Goal: Task Accomplishment & Management: Manage account settings

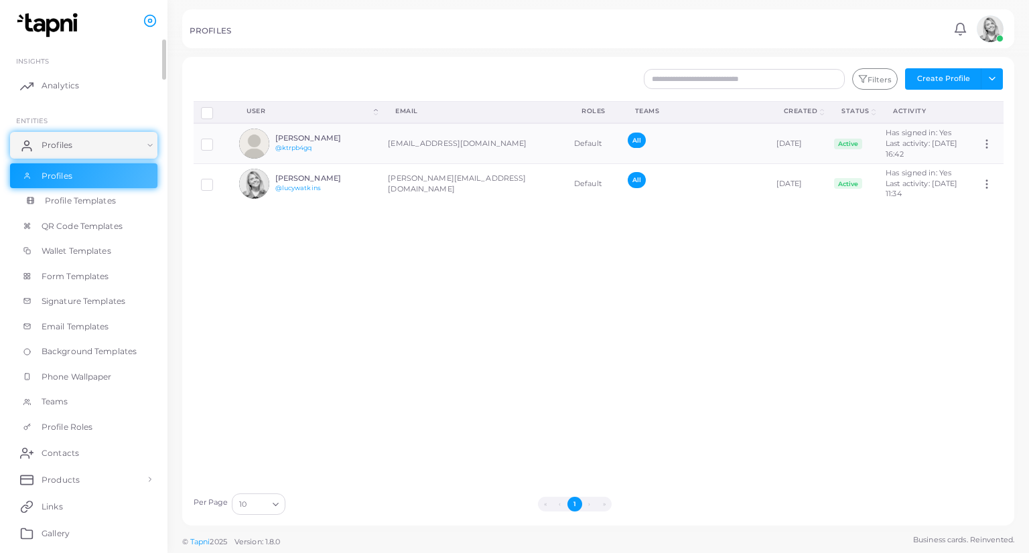
click at [107, 207] on link "Profile Templates" at bounding box center [83, 200] width 147 height 25
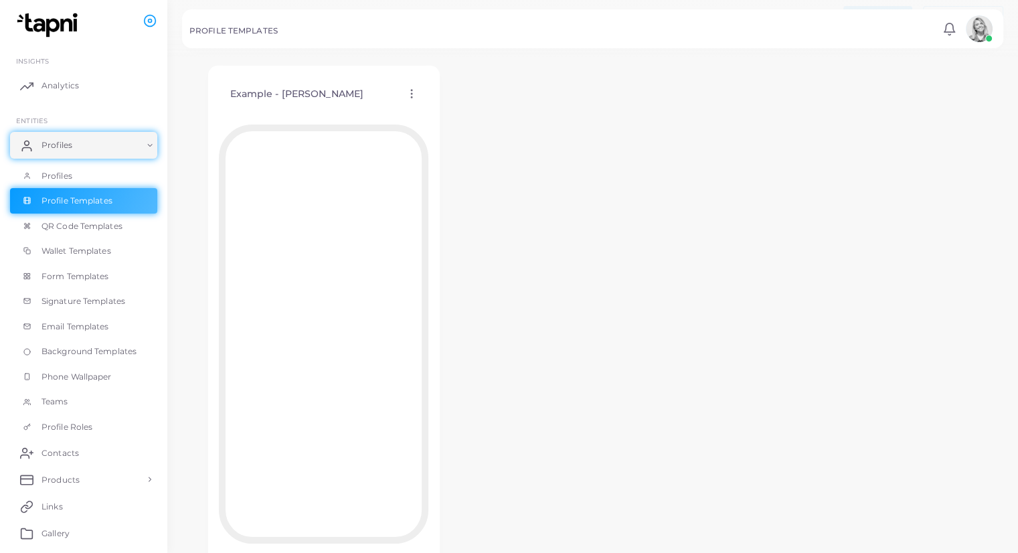
scroll to position [49, 0]
click at [402, 94] on div "Example - [PERSON_NAME] Edit Template Assign template Duplicate Template Delete…" at bounding box center [324, 96] width 210 height 34
click at [411, 95] on circle at bounding box center [411, 95] width 1 height 1
click at [425, 106] on icon at bounding box center [428, 111] width 11 height 11
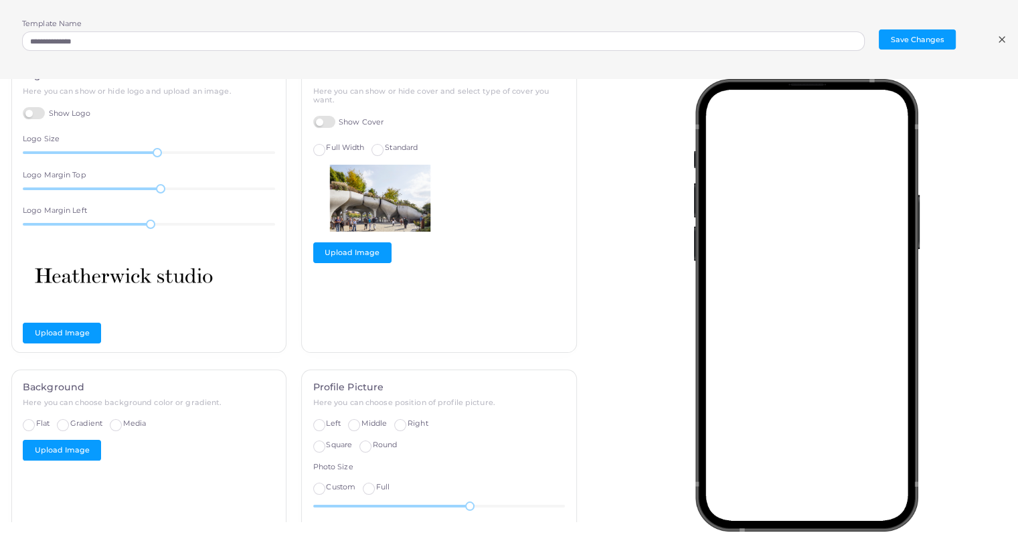
scroll to position [0, 0]
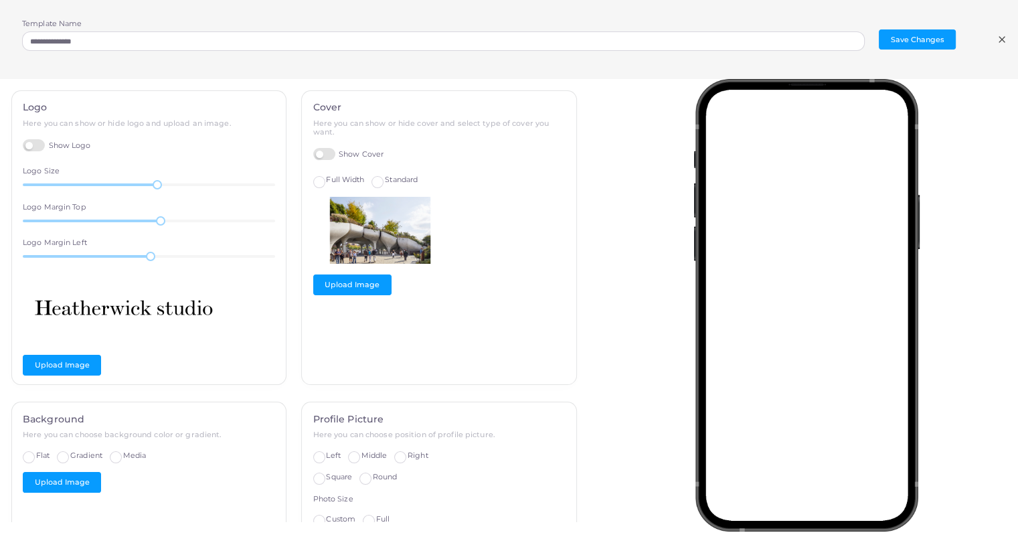
click at [1006, 49] on div "**********" at bounding box center [509, 39] width 1018 height 79
click at [1004, 44] on icon at bounding box center [1002, 39] width 11 height 11
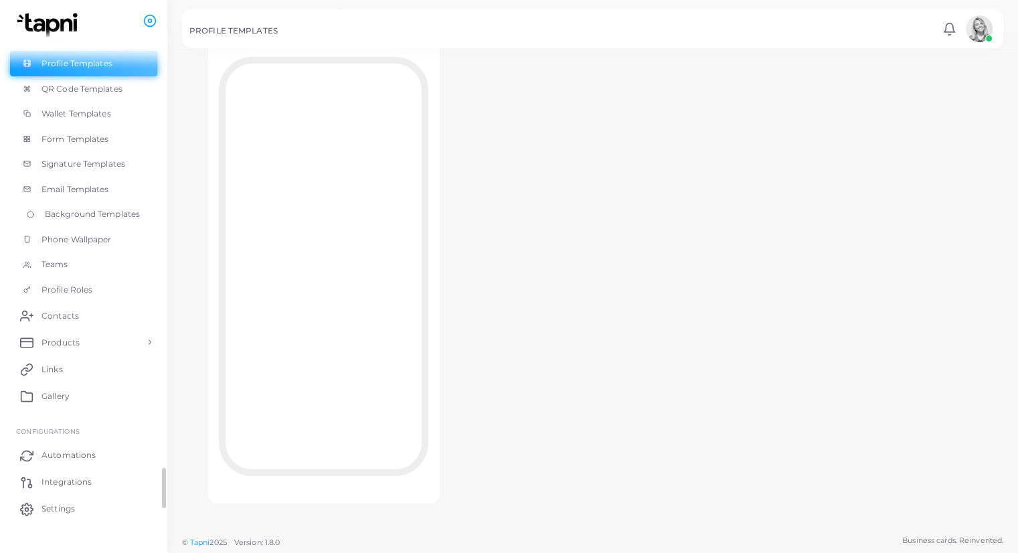
scroll to position [138, 0]
click at [87, 448] on link "Automations" at bounding box center [83, 454] width 147 height 27
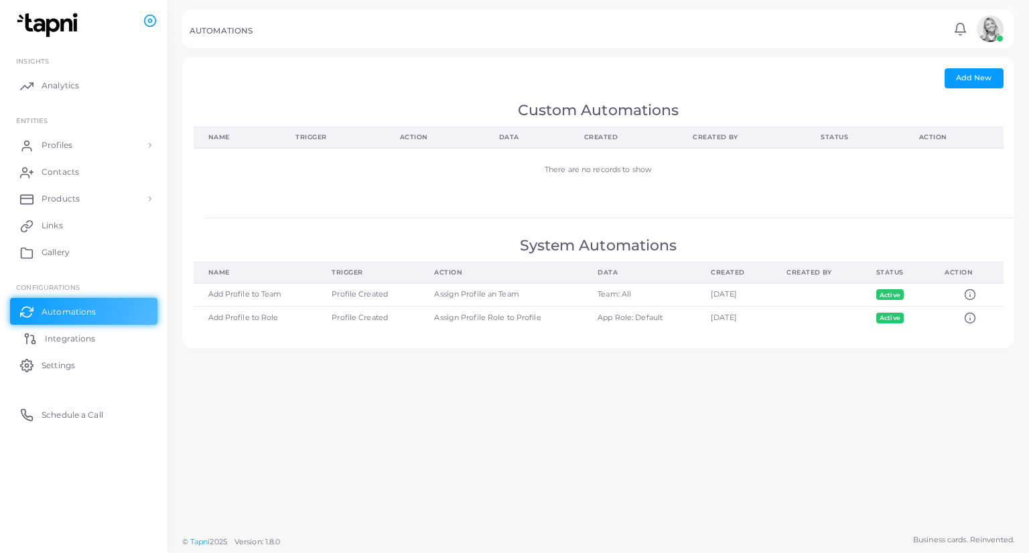
click at [119, 338] on link "Integrations" at bounding box center [83, 338] width 147 height 27
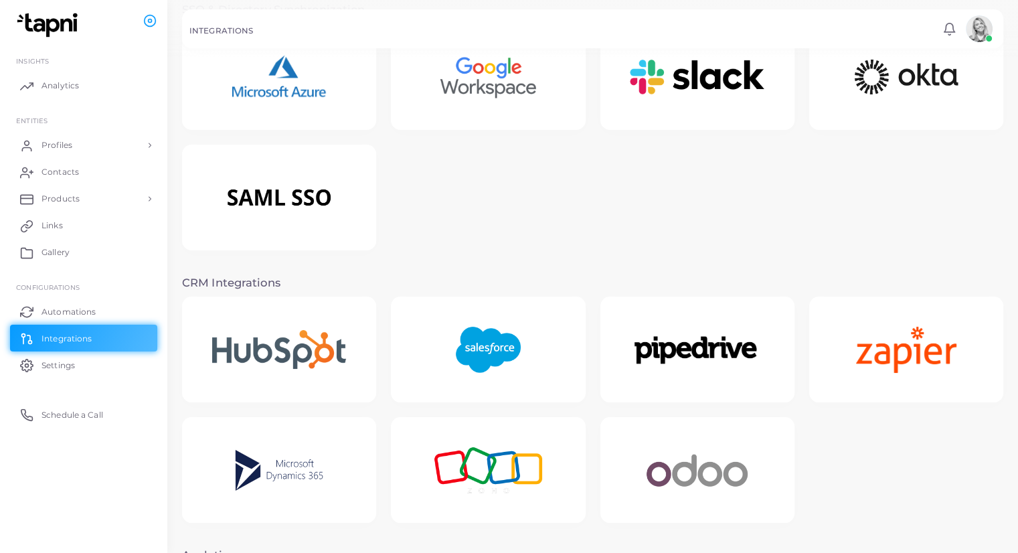
scroll to position [55, 0]
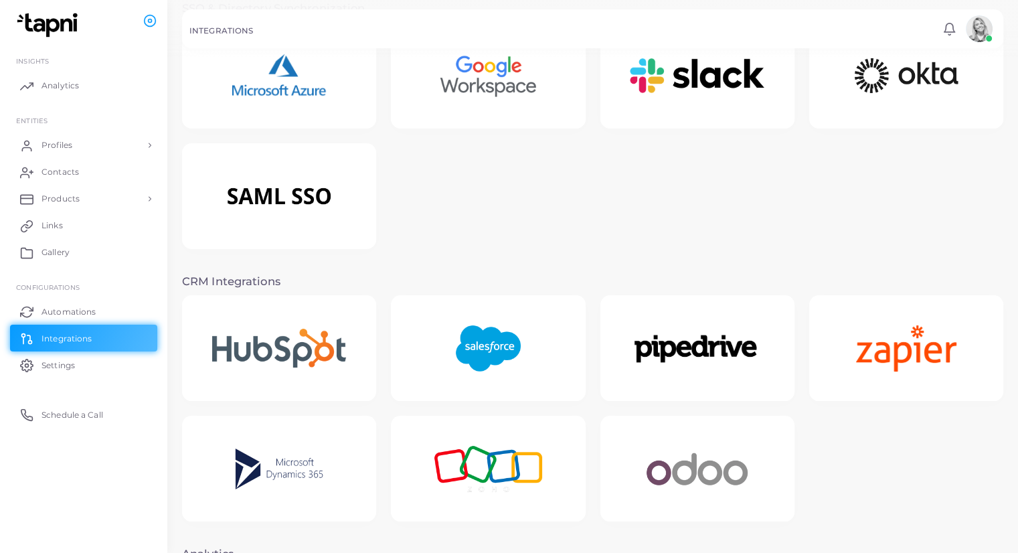
click at [240, 470] on img at bounding box center [279, 469] width 127 height 84
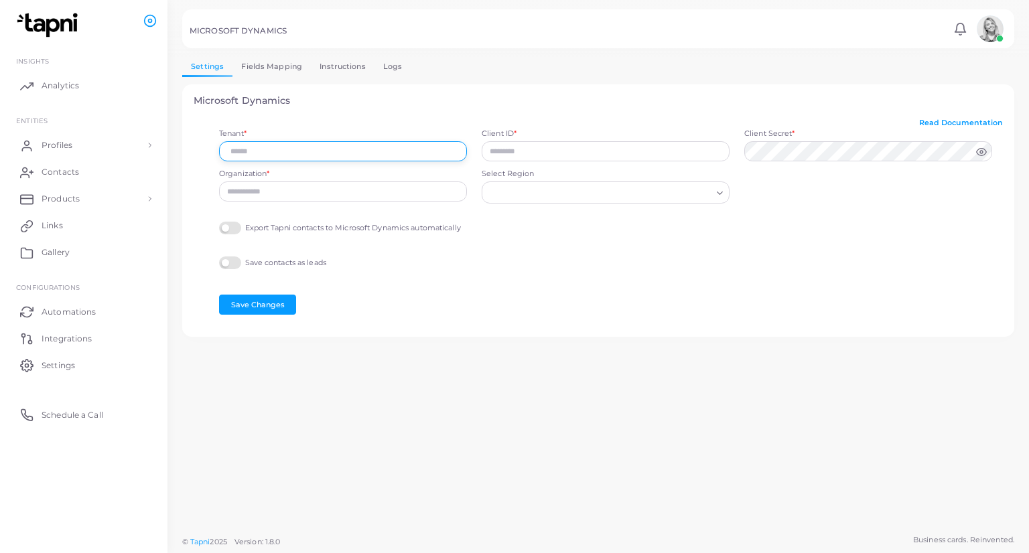
click at [283, 157] on input "Tenant *" at bounding box center [343, 151] width 248 height 20
click at [255, 79] on div "Settings Fields Mapping Instructions Logs Microsoft Dynamics Read Documentation…" at bounding box center [598, 197] width 832 height 280
click at [250, 70] on link "Fields Mapping" at bounding box center [271, 66] width 78 height 19
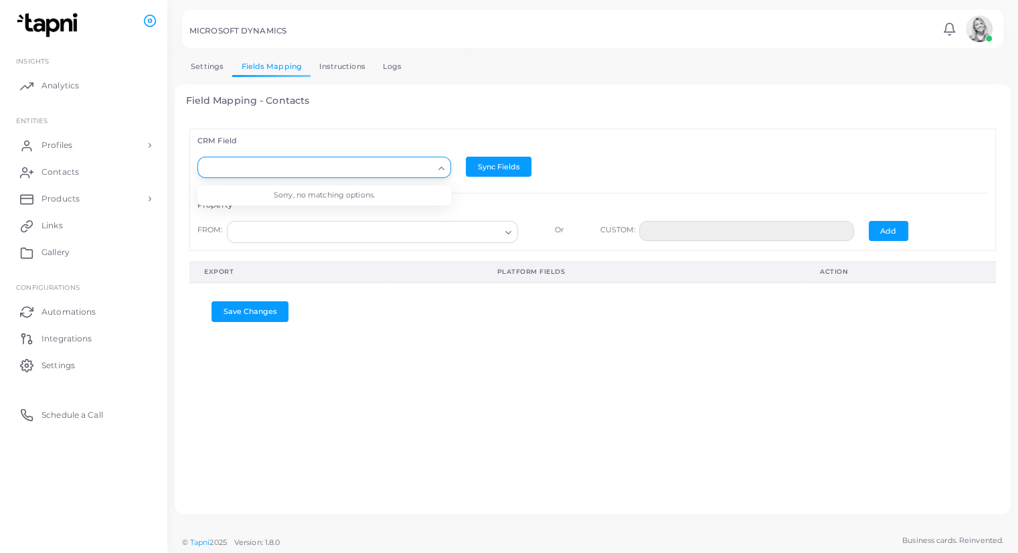
click at [348, 169] on input "Search for option" at bounding box center [319, 168] width 230 height 15
click at [350, 64] on link "Instructions" at bounding box center [343, 66] width 64 height 19
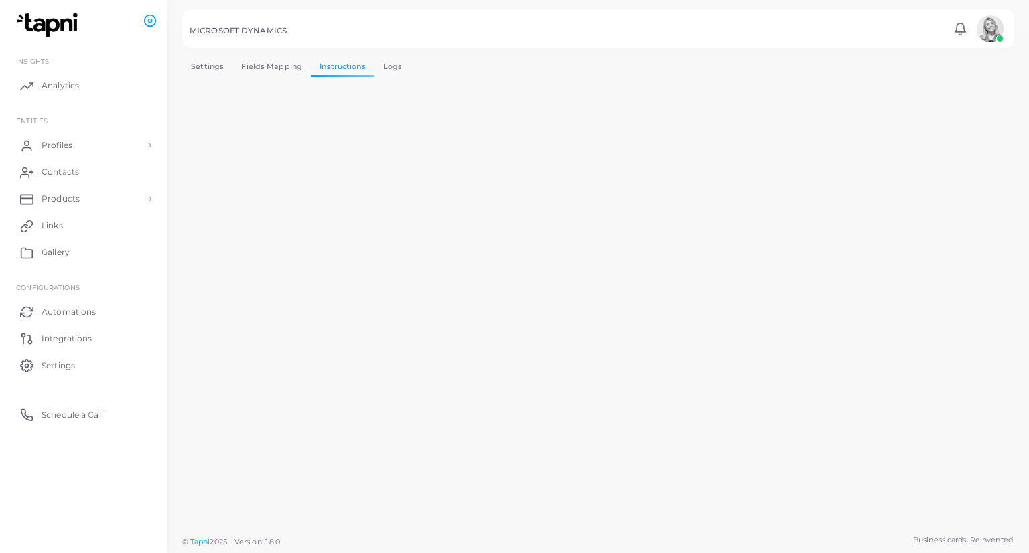
click at [392, 70] on link "Logs" at bounding box center [392, 66] width 37 height 19
click at [358, 70] on link "Instructions" at bounding box center [343, 66] width 64 height 19
click at [157, 284] on li "Configurations" at bounding box center [91, 288] width 151 height 10
click at [83, 177] on link "Contacts" at bounding box center [83, 172] width 147 height 27
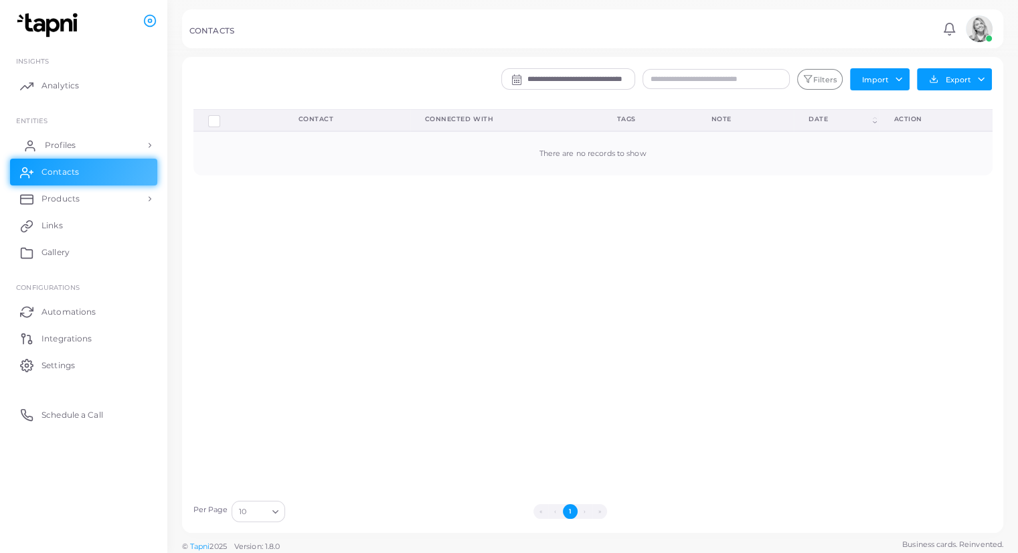
click at [121, 142] on link "Profiles" at bounding box center [83, 145] width 147 height 27
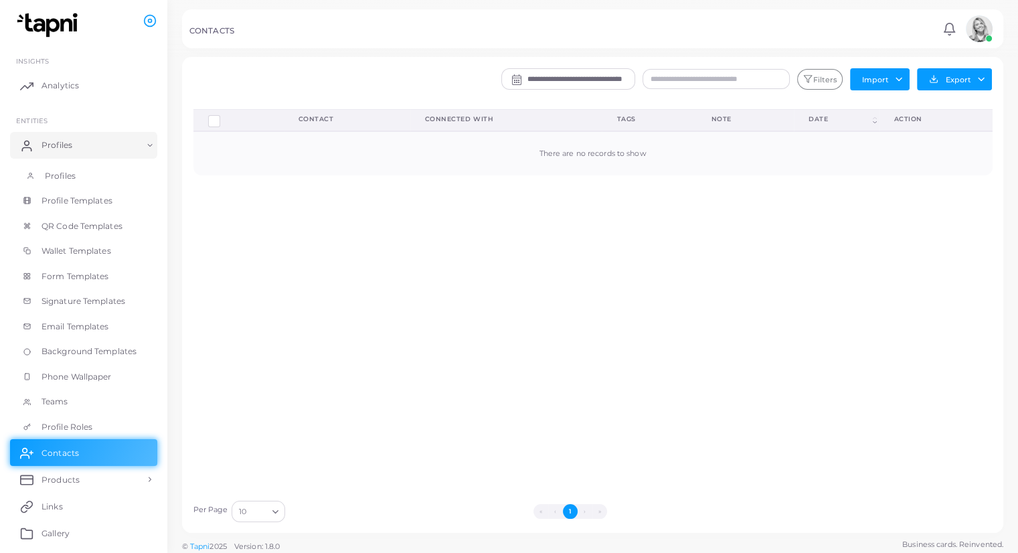
click at [90, 182] on link "Profiles" at bounding box center [83, 175] width 147 height 25
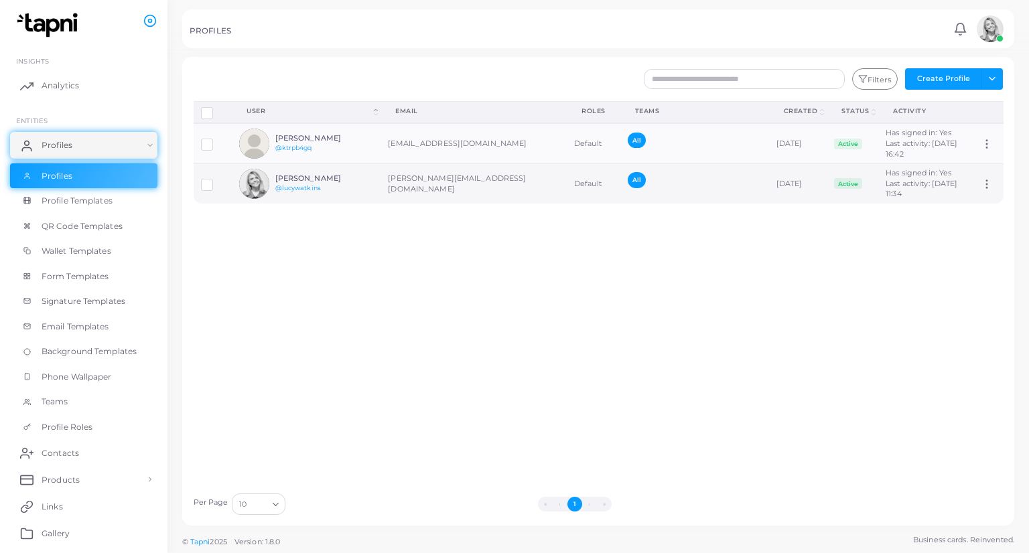
click at [354, 194] on div "[PERSON_NAME] @lucywatkins" at bounding box center [324, 183] width 98 height 19
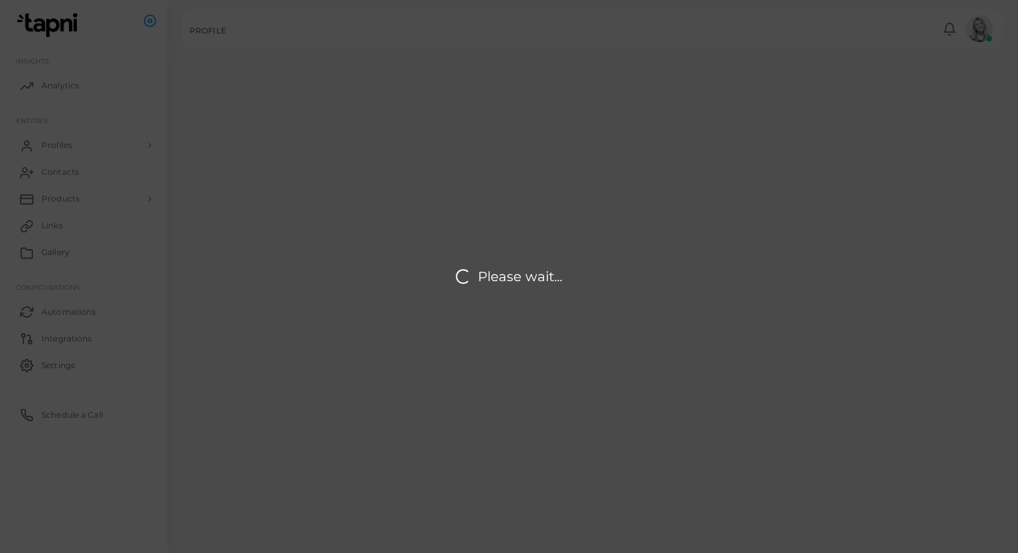
type input "**********"
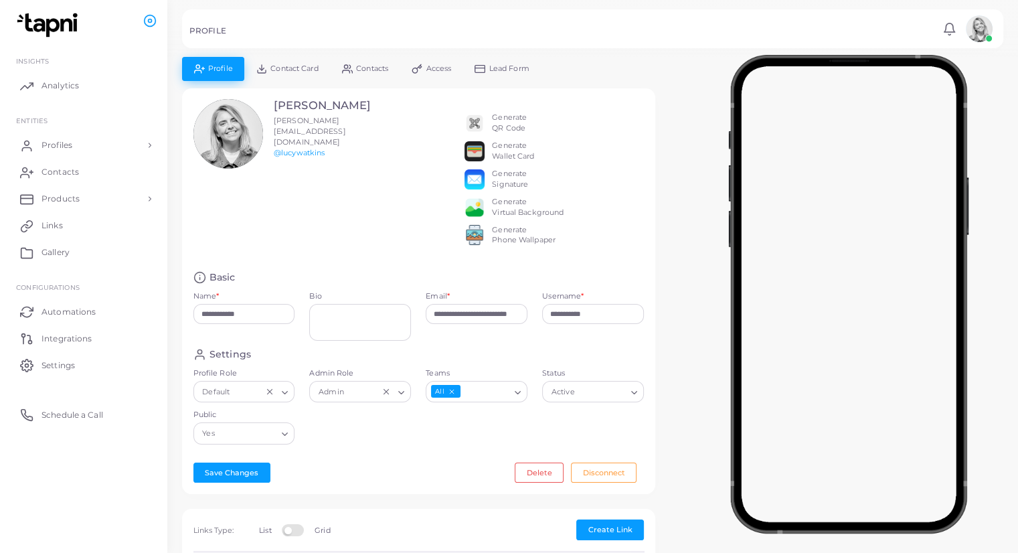
click at [379, 73] on link "Contacts" at bounding box center [365, 68] width 70 height 23
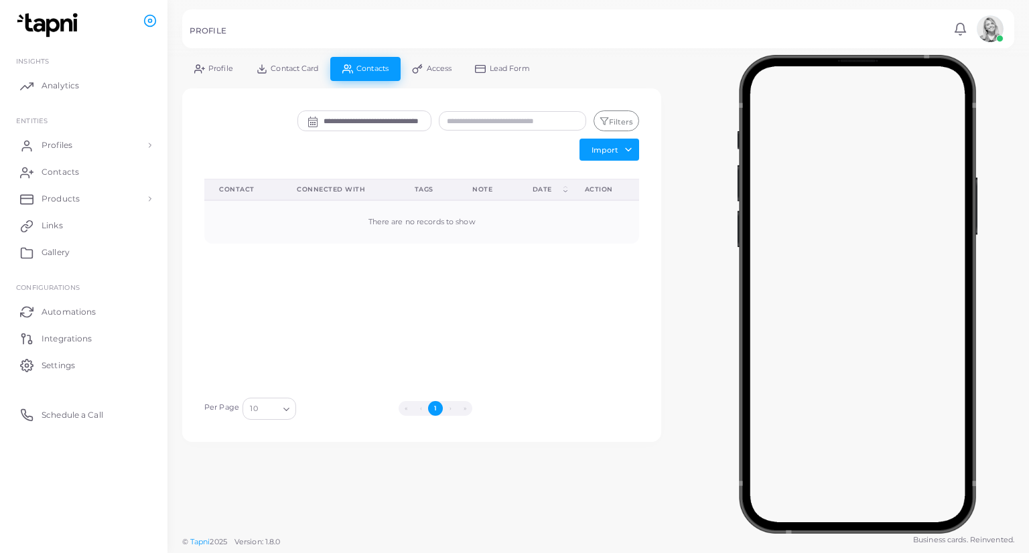
click at [324, 74] on link "Contact Card" at bounding box center [287, 68] width 86 height 23
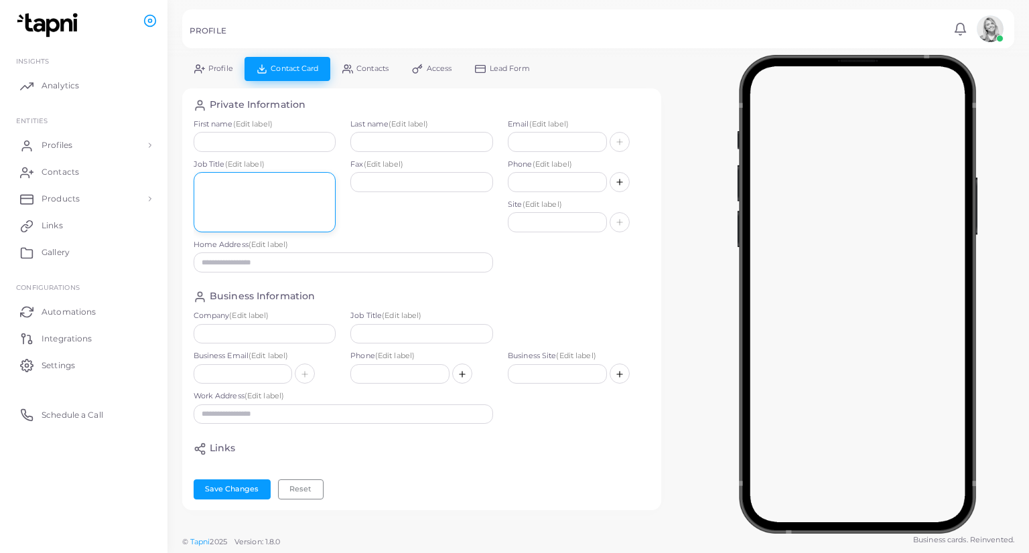
click at [316, 229] on textarea at bounding box center [265, 202] width 143 height 60
click at [223, 76] on link "Profile" at bounding box center [213, 68] width 62 height 23
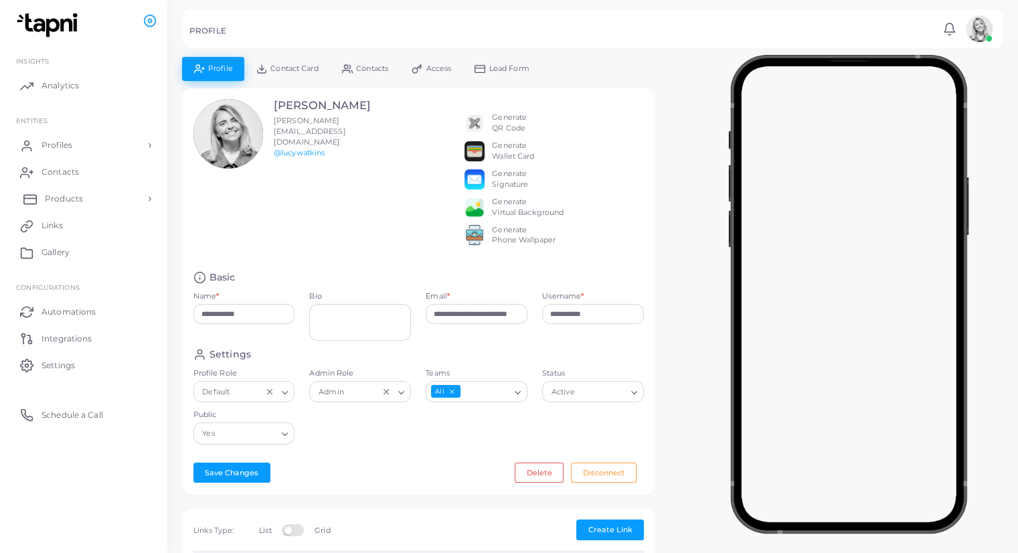
click at [93, 194] on link "Products" at bounding box center [83, 198] width 147 height 27
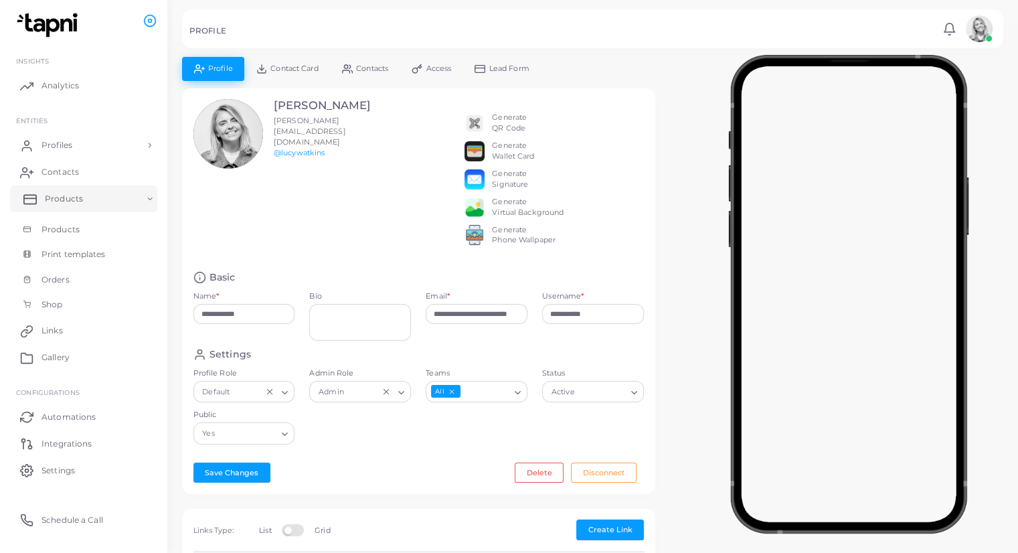
click at [93, 203] on link "Products" at bounding box center [83, 198] width 147 height 27
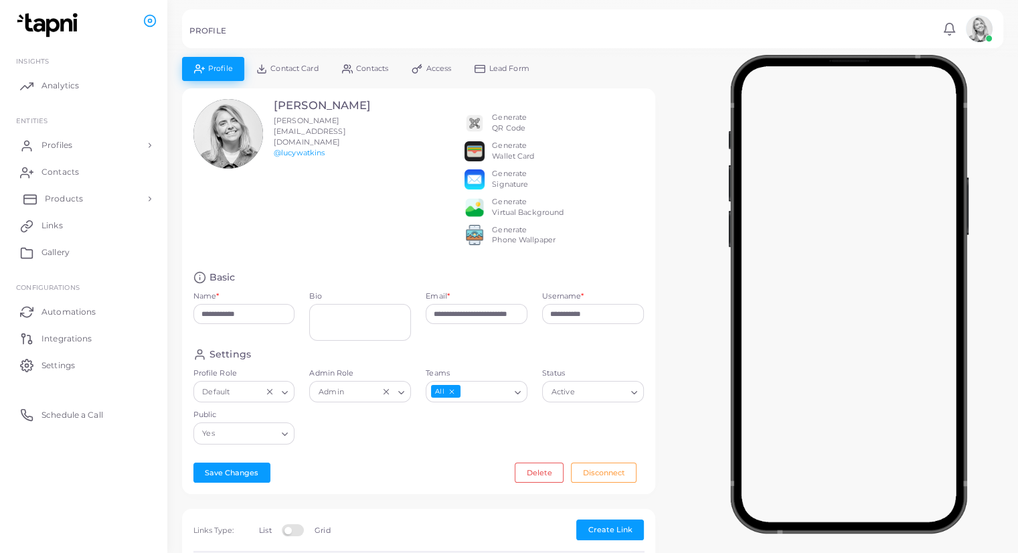
click at [79, 207] on link "Products" at bounding box center [83, 198] width 147 height 27
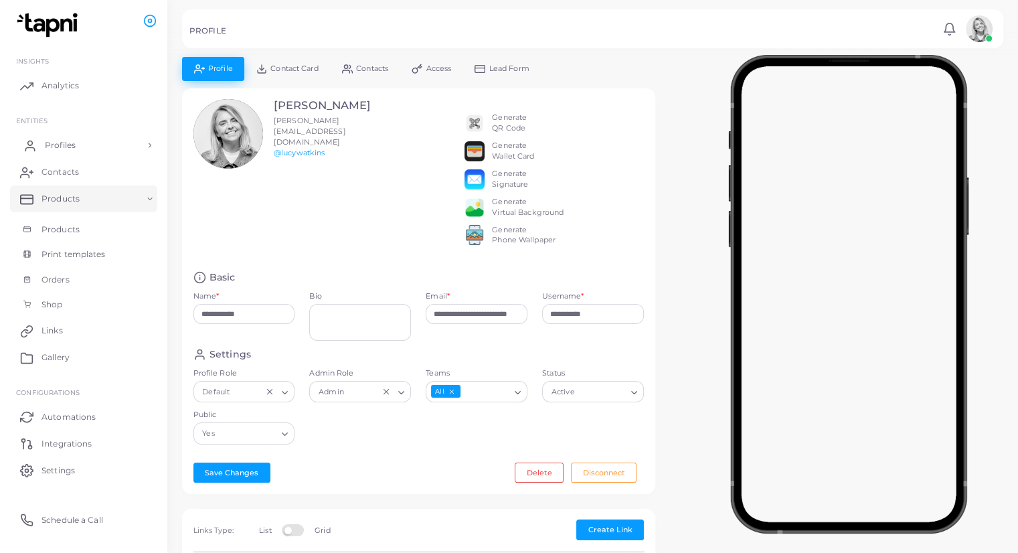
click at [107, 153] on link "Profiles" at bounding box center [83, 145] width 147 height 27
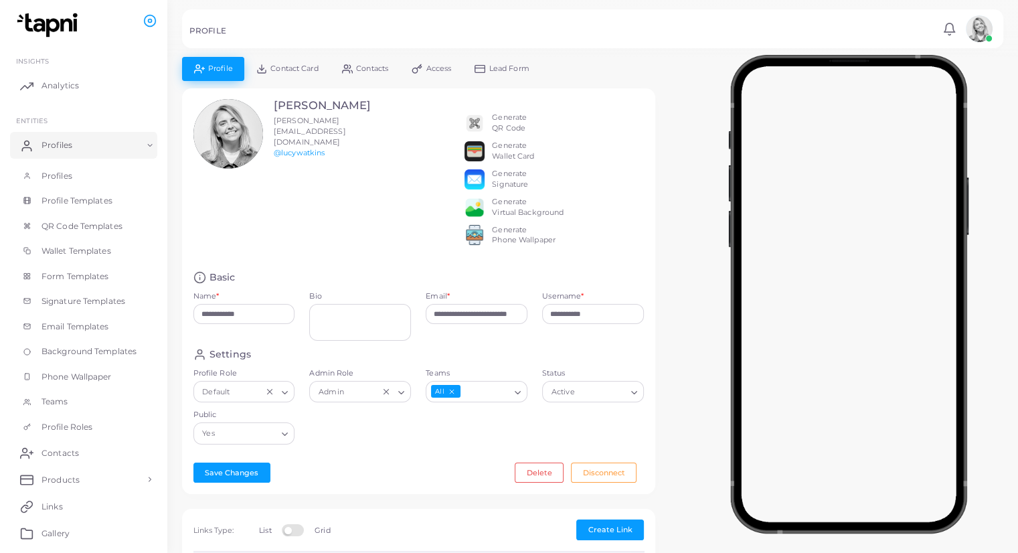
click at [193, 203] on div "[PERSON_NAME] [PERSON_NAME][EMAIL_ADDRESS][DOMAIN_NAME] @[PERSON_NAME]" at bounding box center [283, 179] width 194 height 161
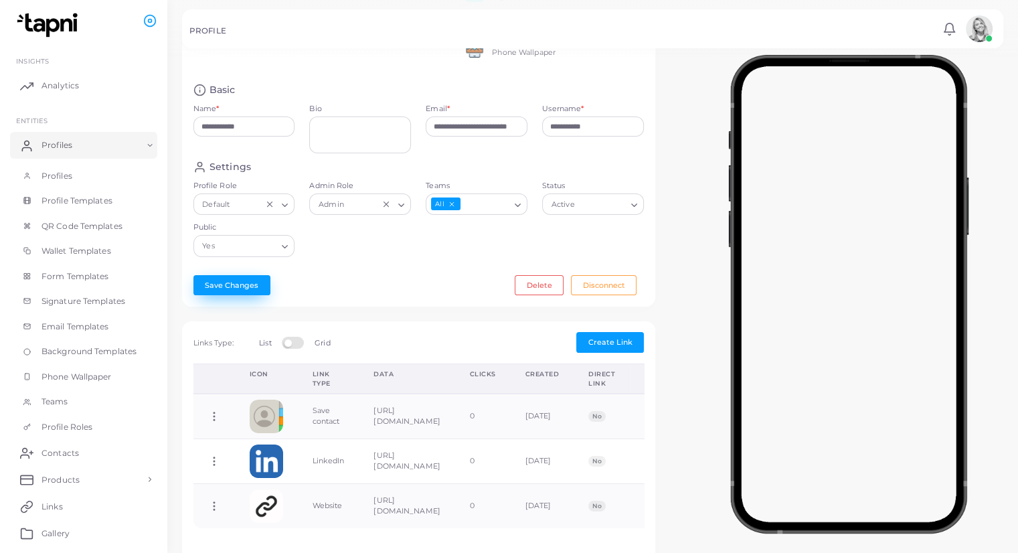
scroll to position [187, 0]
click at [268, 209] on icon "Clear Selected" at bounding box center [269, 204] width 9 height 9
click at [287, 210] on icon "Search for option" at bounding box center [285, 205] width 10 height 10
click at [252, 242] on li "Default" at bounding box center [247, 232] width 107 height 20
click at [410, 212] on div "Loading..." at bounding box center [395, 202] width 31 height 17
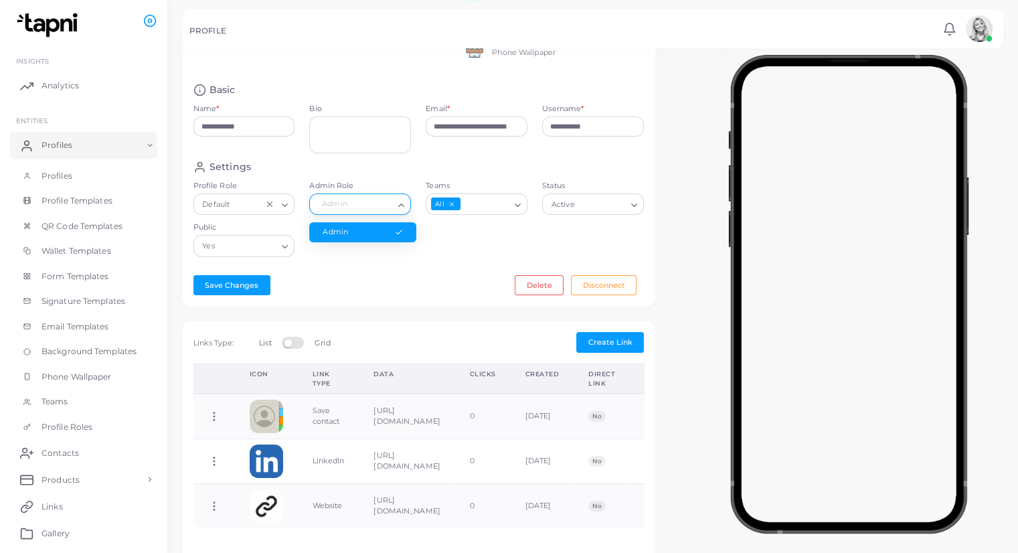
click at [289, 295] on div "Save Changes Delete Disconnect" at bounding box center [419, 285] width 451 height 20
click at [79, 231] on span "QR Code Templates" at bounding box center [85, 226] width 81 height 12
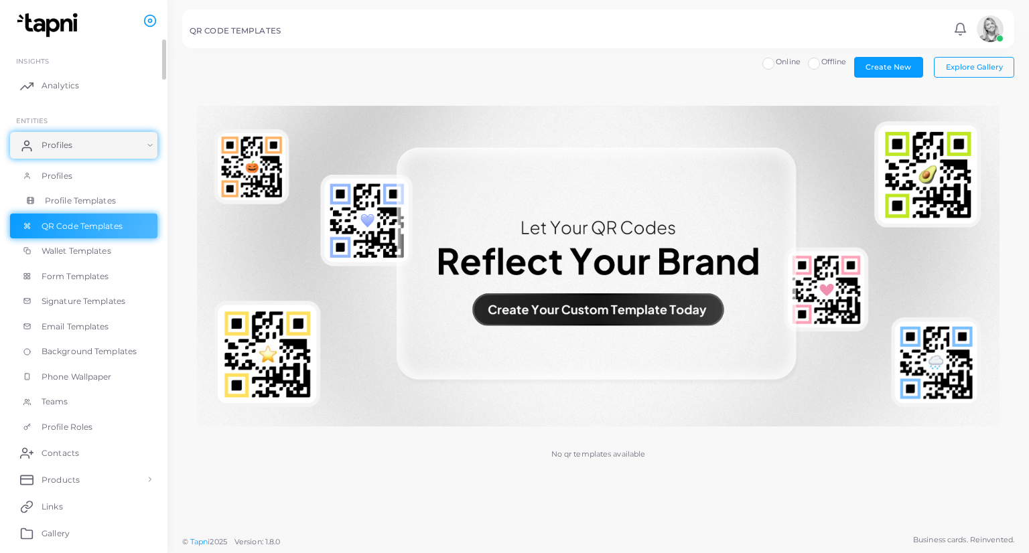
click at [72, 194] on link "Profile Templates" at bounding box center [83, 200] width 147 height 25
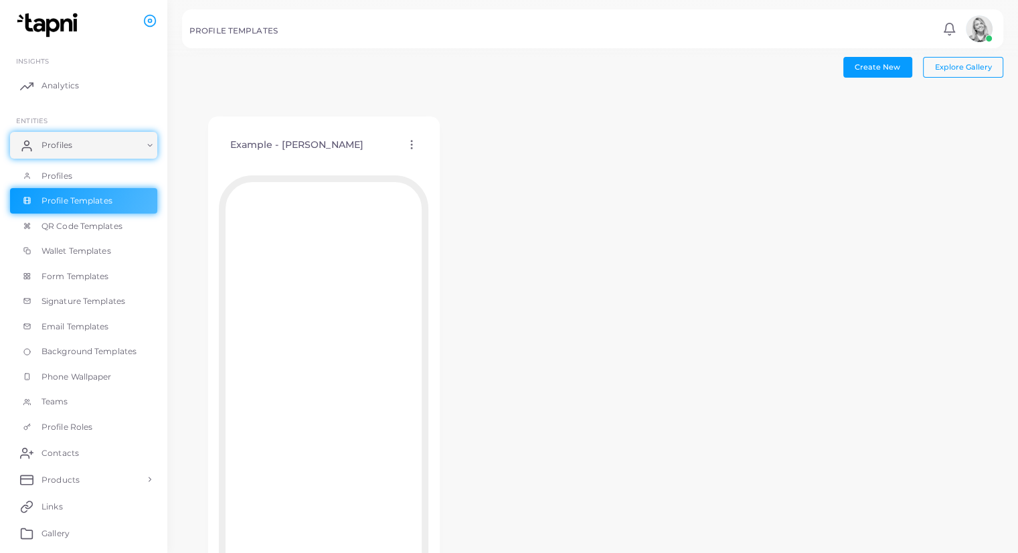
click at [414, 140] on icon at bounding box center [412, 145] width 12 height 12
click at [459, 171] on span "Assign template" at bounding box center [472, 174] width 61 height 11
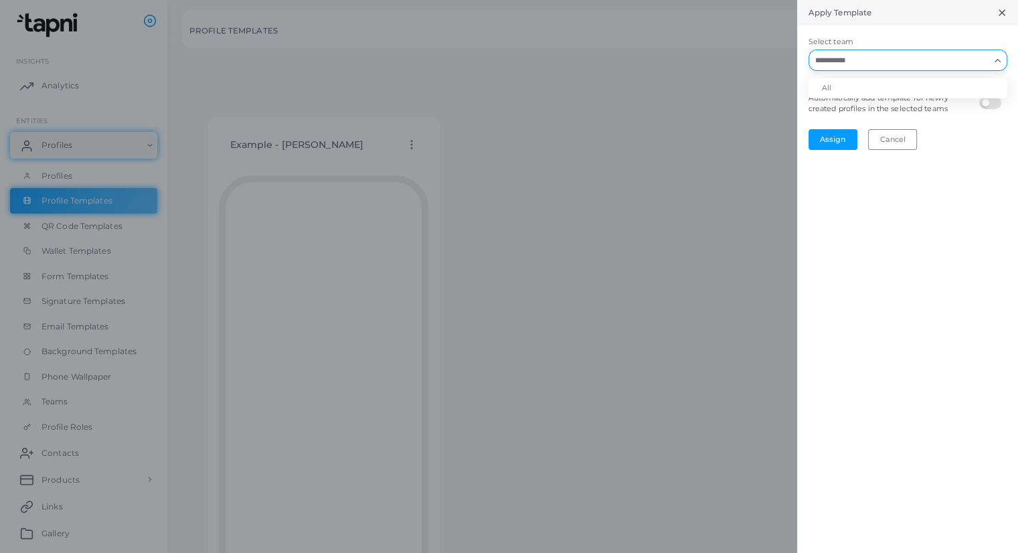
click at [895, 61] on input "Select team" at bounding box center [900, 60] width 179 height 15
click at [897, 87] on li "All" at bounding box center [908, 88] width 199 height 20
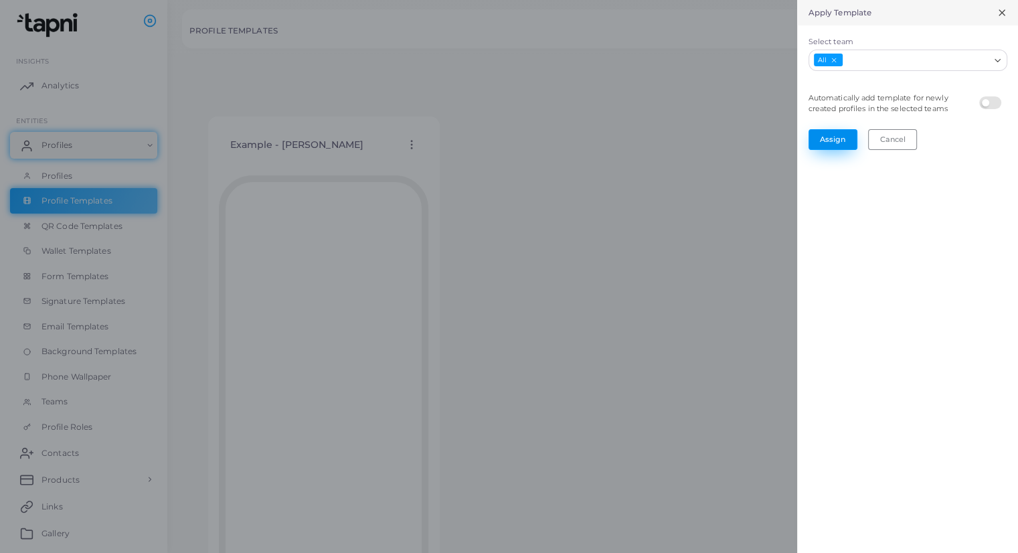
click at [840, 133] on button "Assign" at bounding box center [833, 139] width 49 height 20
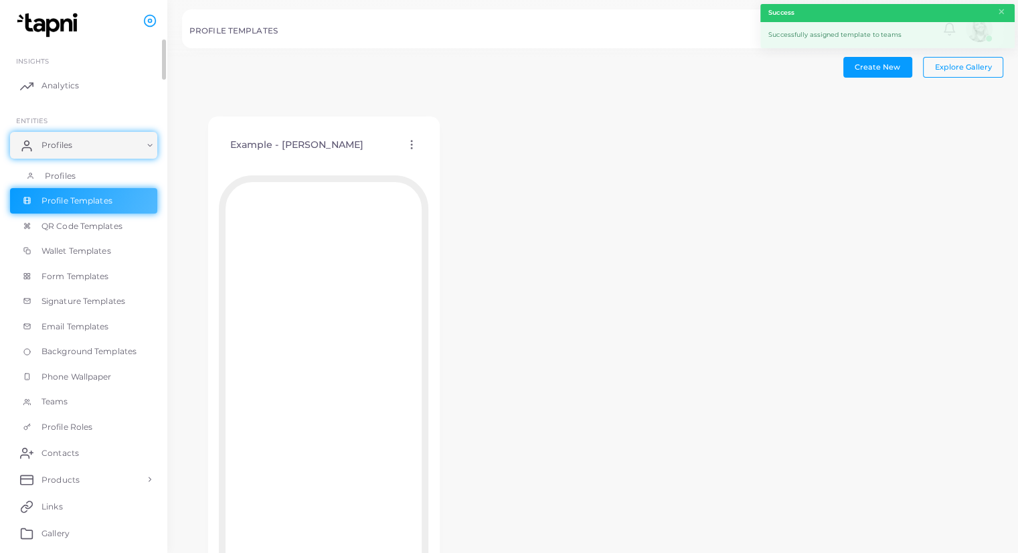
click at [68, 173] on span "Profiles" at bounding box center [60, 176] width 31 height 12
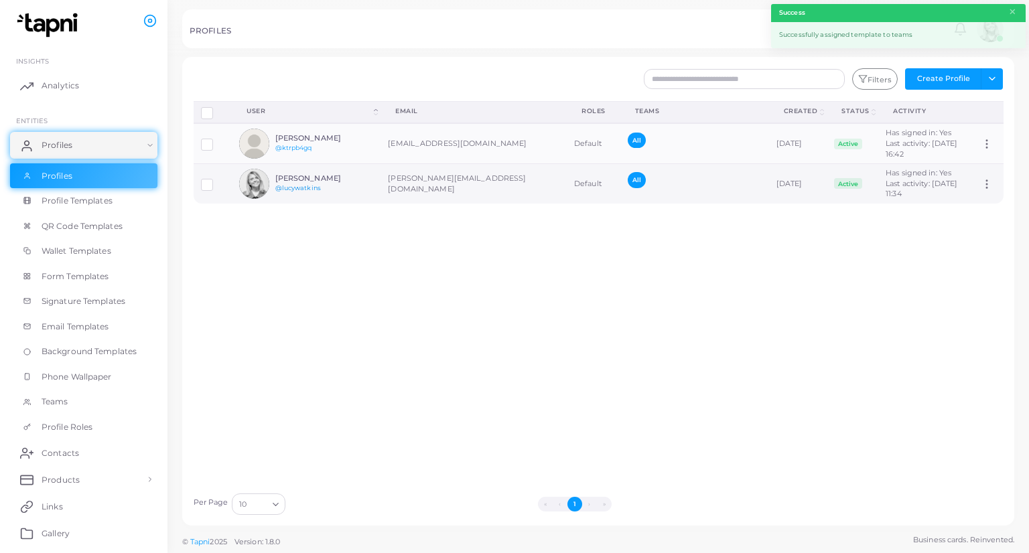
click at [305, 192] on link "@lucywatkins" at bounding box center [298, 187] width 46 height 7
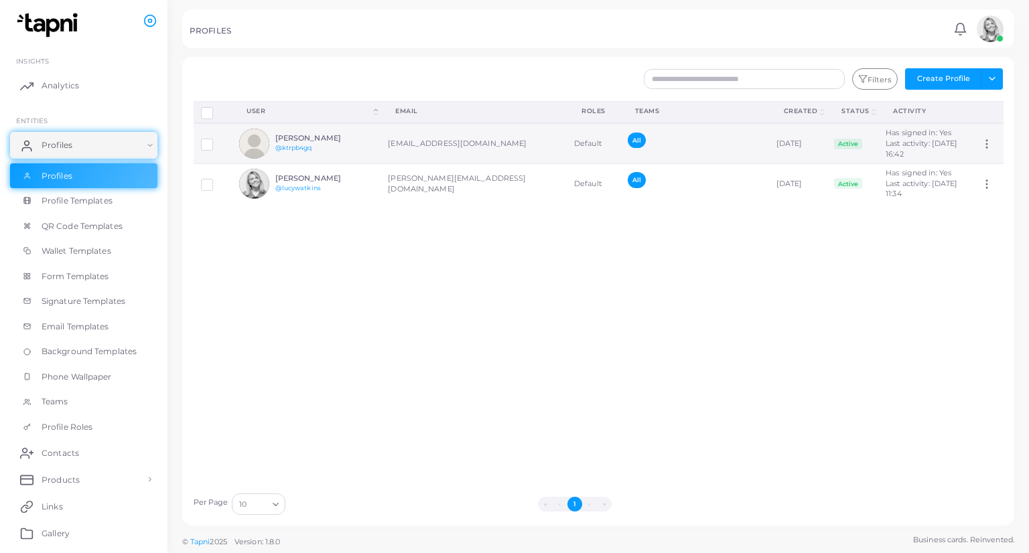
click at [332, 143] on h6 "[PERSON_NAME]" at bounding box center [324, 138] width 98 height 9
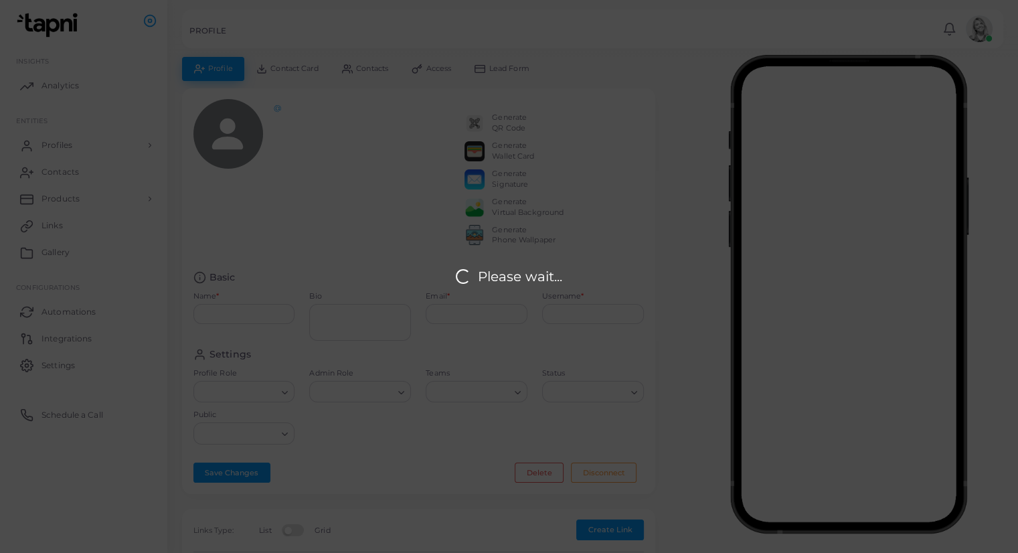
type input "**********"
type input "********"
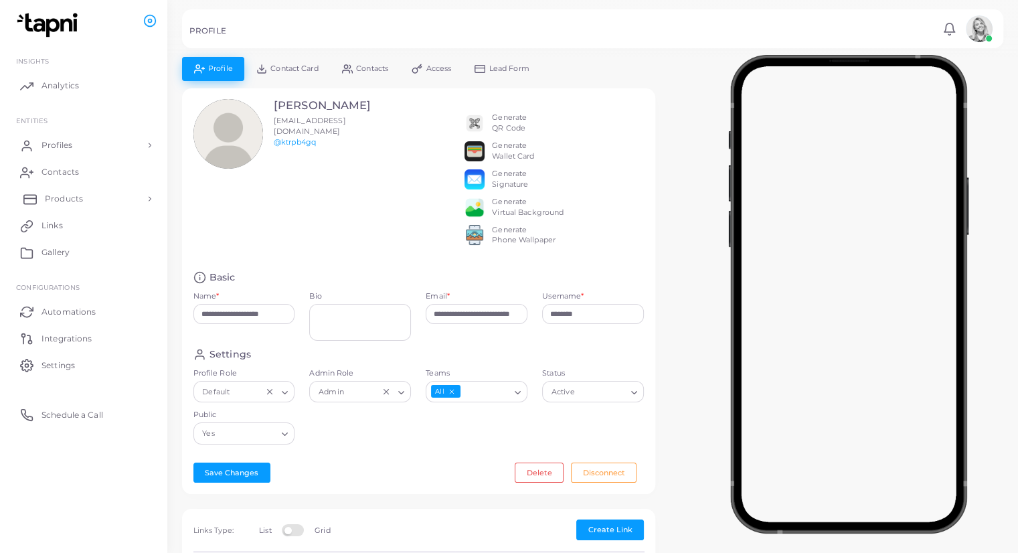
click at [96, 202] on link "Products" at bounding box center [83, 198] width 147 height 27
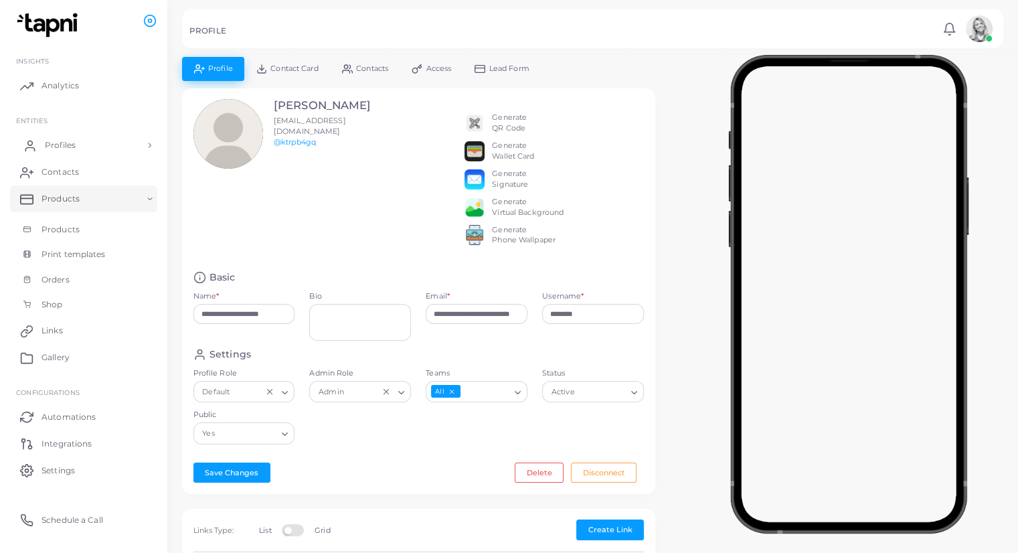
click at [80, 145] on link "Profiles" at bounding box center [83, 145] width 147 height 27
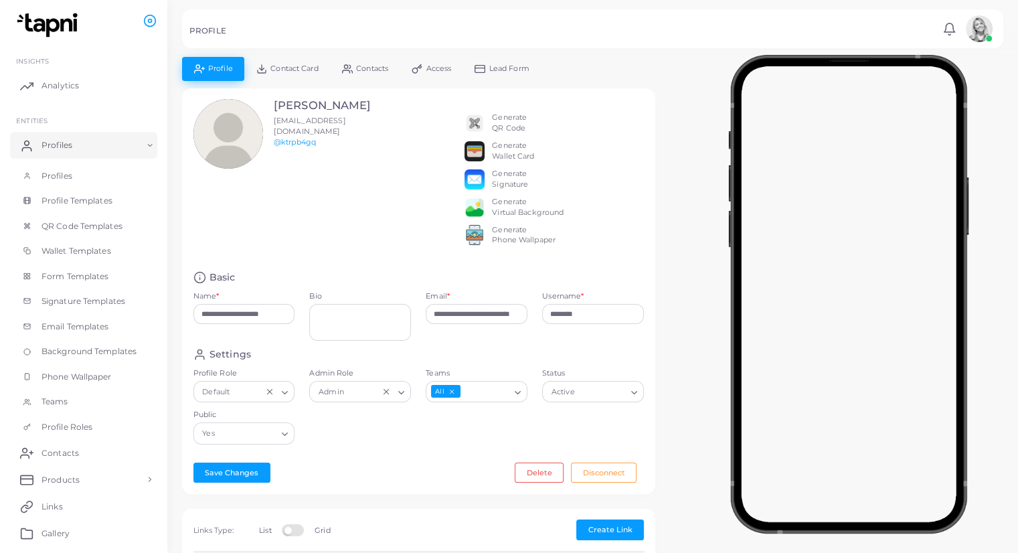
click at [285, 398] on icon "Search for option" at bounding box center [285, 393] width 10 height 10
click at [358, 447] on div "Settings Profile Role Default Loading... Default Admin Role Admin Loading... Te…" at bounding box center [419, 400] width 466 height 104
click at [97, 200] on span "Profile Templates" at bounding box center [80, 201] width 71 height 12
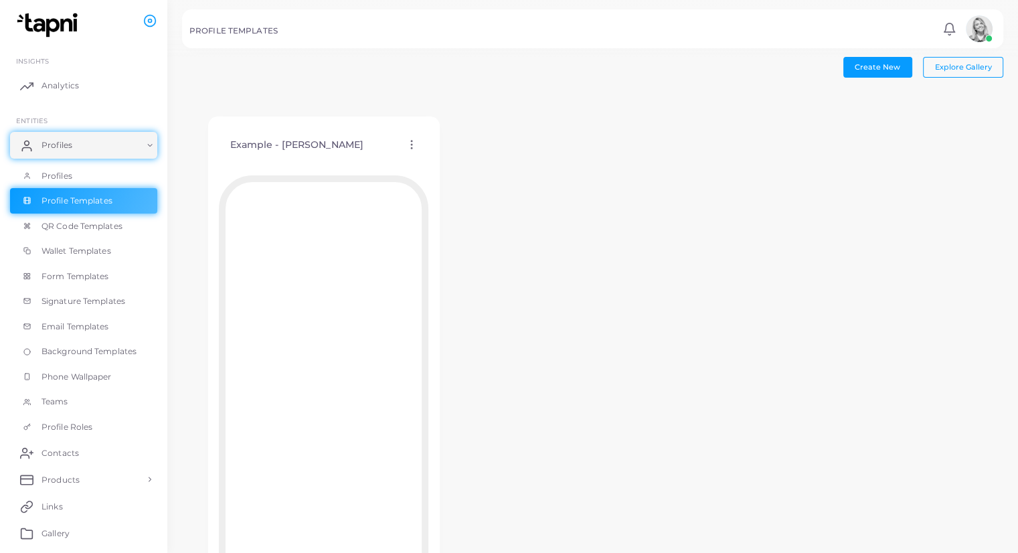
click at [408, 131] on div "Example - [PERSON_NAME] Edit Template Assign template Duplicate Template Delete…" at bounding box center [324, 145] width 210 height 34
click at [410, 137] on div "Example - [PERSON_NAME] Edit Template Assign template Duplicate Template Delete…" at bounding box center [324, 145] width 210 height 34
click at [412, 145] on icon at bounding box center [412, 145] width 12 height 12
click at [444, 161] on span "Edit Template" at bounding box center [466, 162] width 51 height 11
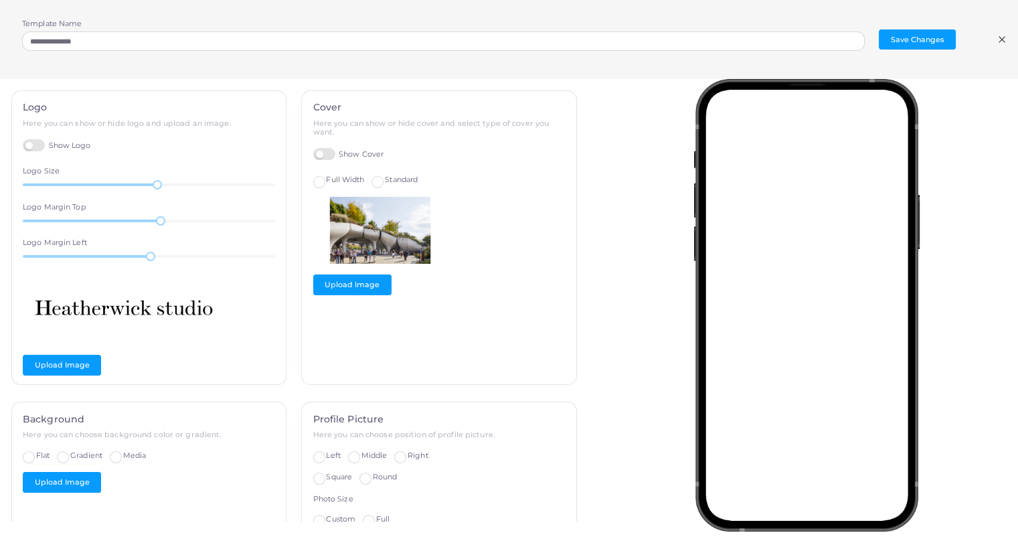
click at [632, 141] on div at bounding box center [810, 300] width 431 height 443
click at [1001, 41] on line at bounding box center [1002, 39] width 5 height 5
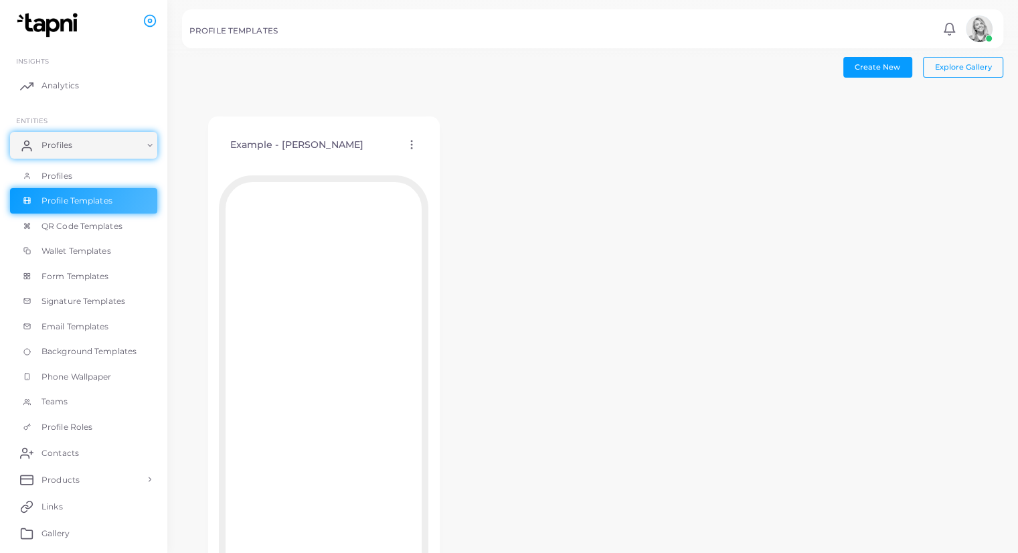
click at [72, 22] on img at bounding box center [49, 25] width 74 height 25
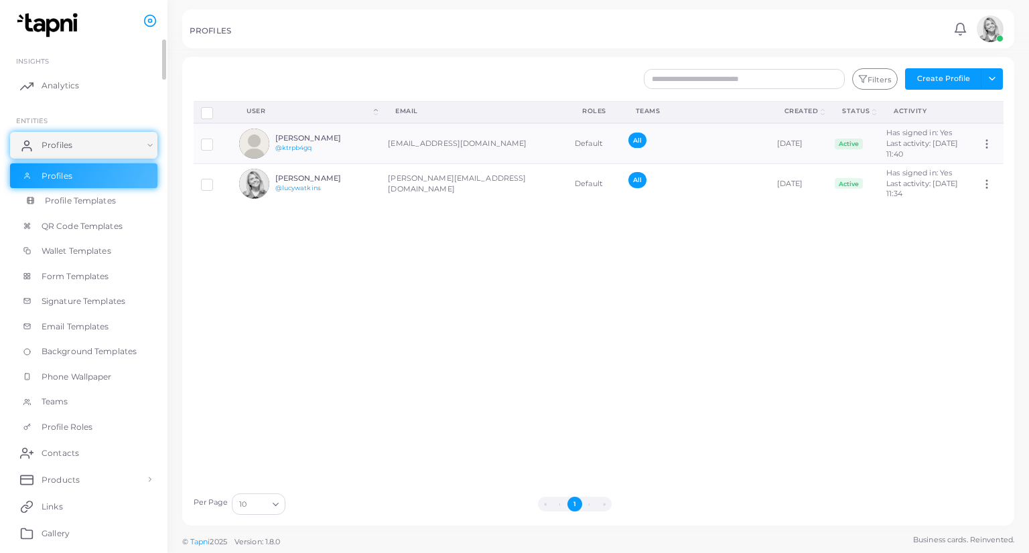
click at [84, 200] on span "Profile Templates" at bounding box center [80, 201] width 71 height 12
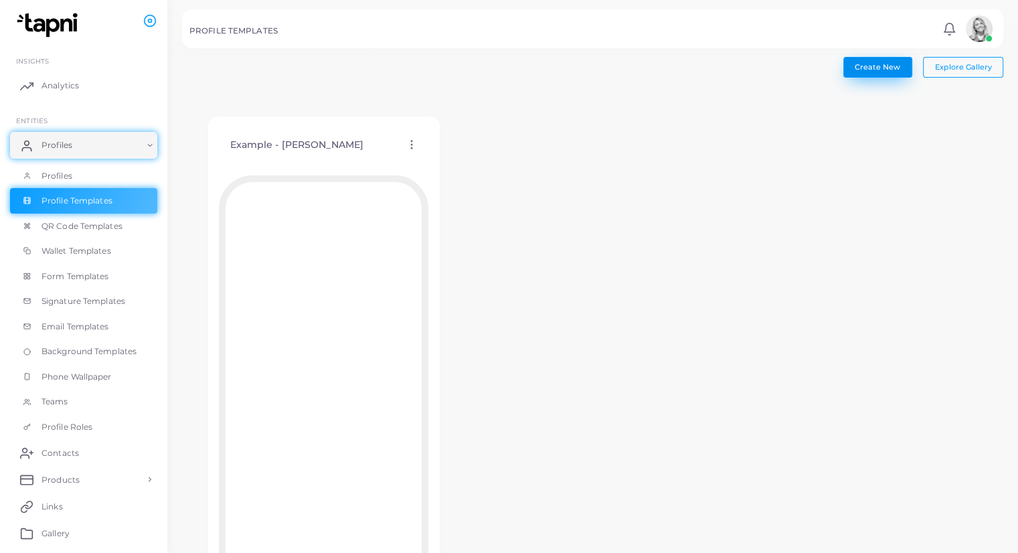
click at [887, 68] on span "Create New" at bounding box center [878, 66] width 46 height 9
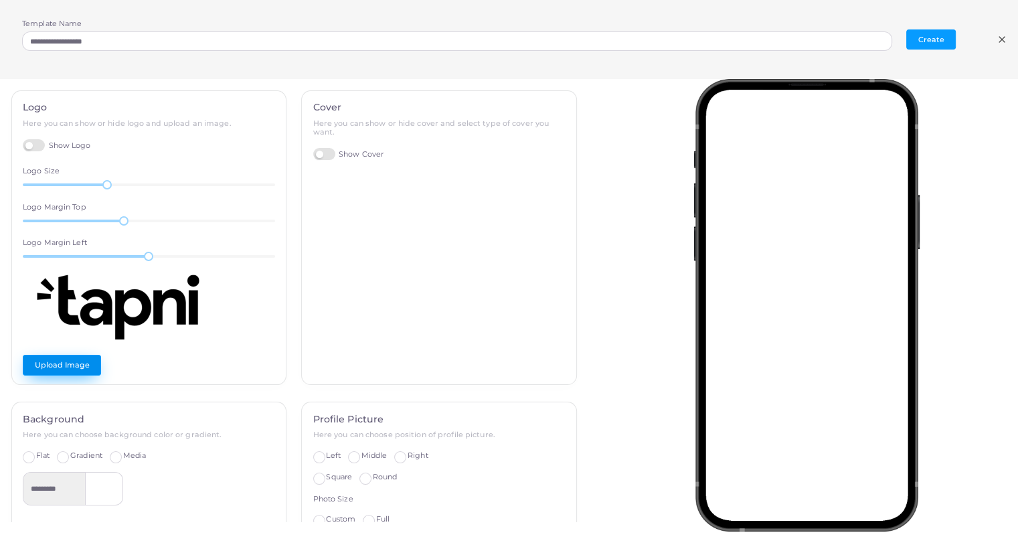
click at [69, 363] on button "Upload Image" at bounding box center [62, 365] width 78 height 20
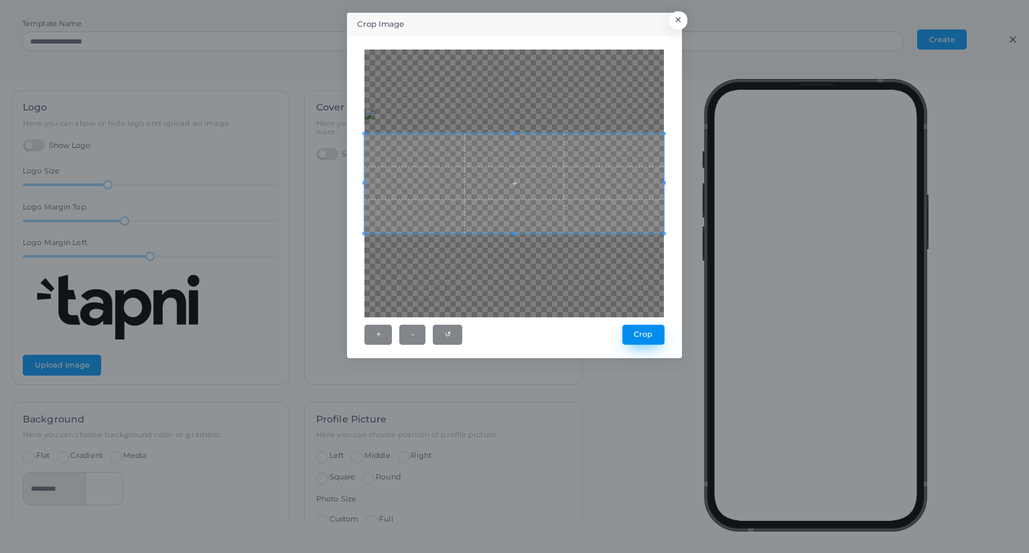
click at [636, 333] on button "Crop" at bounding box center [643, 335] width 42 height 20
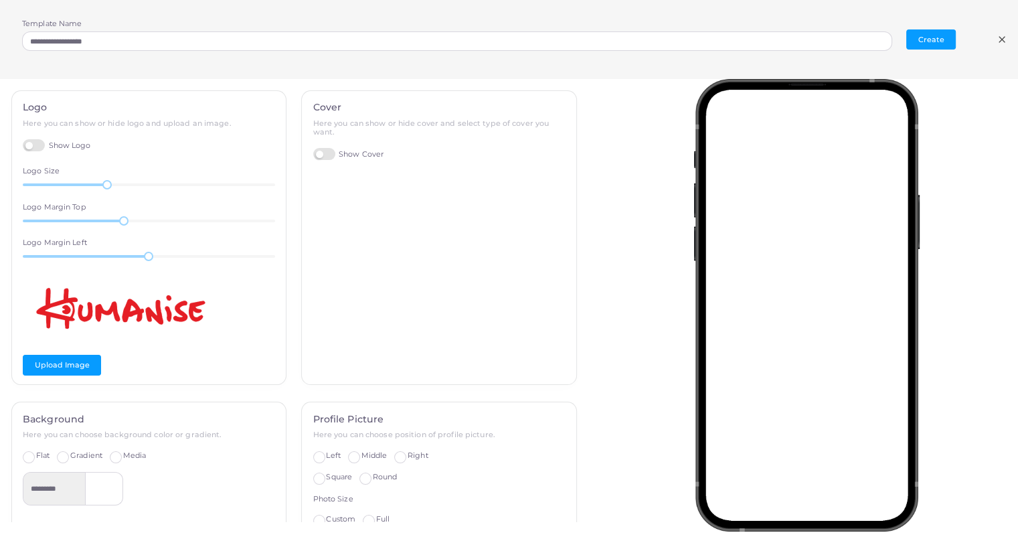
click at [319, 154] on label "Show Cover" at bounding box center [348, 154] width 71 height 13
click at [348, 214] on button "Upload Image" at bounding box center [352, 207] width 78 height 20
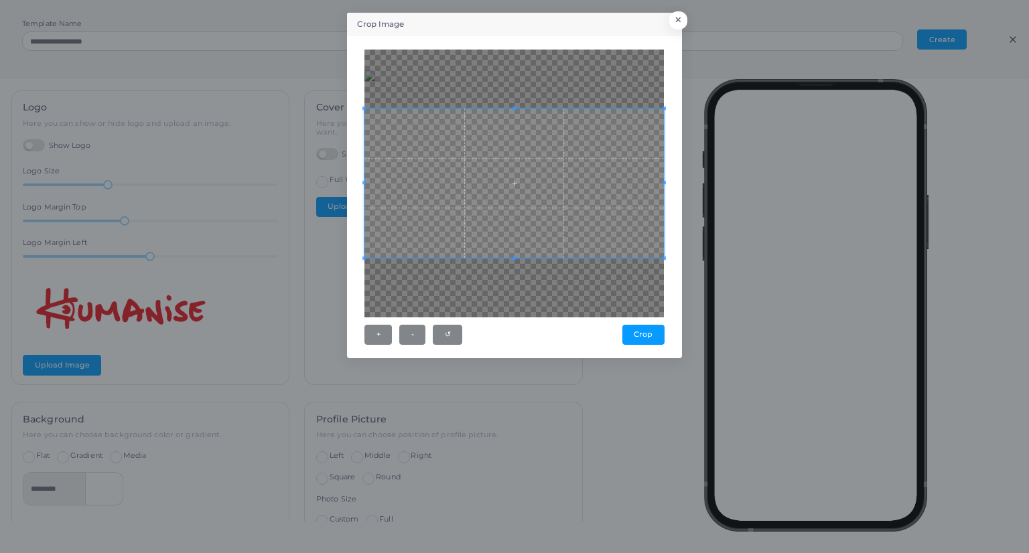
drag, startPoint x: 666, startPoint y: 262, endPoint x: 668, endPoint y: 272, distance: 10.1
click at [668, 272] on div "+ - ↺ [GEOGRAPHIC_DATA]" at bounding box center [514, 197] width 320 height 307
click at [380, 335] on button "+" at bounding box center [377, 335] width 27 height 20
click at [408, 333] on button "-" at bounding box center [412, 335] width 26 height 20
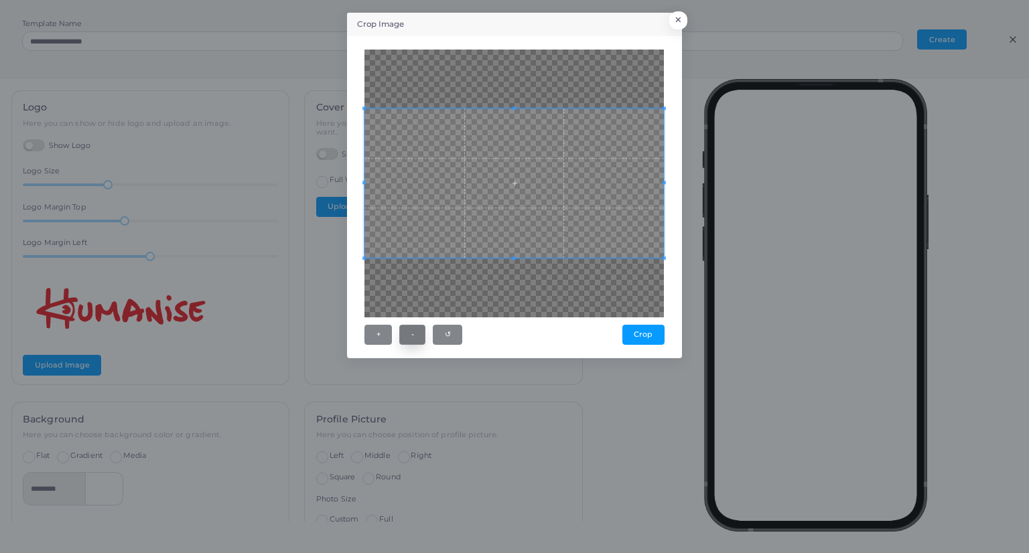
click at [408, 333] on button "-" at bounding box center [412, 335] width 26 height 20
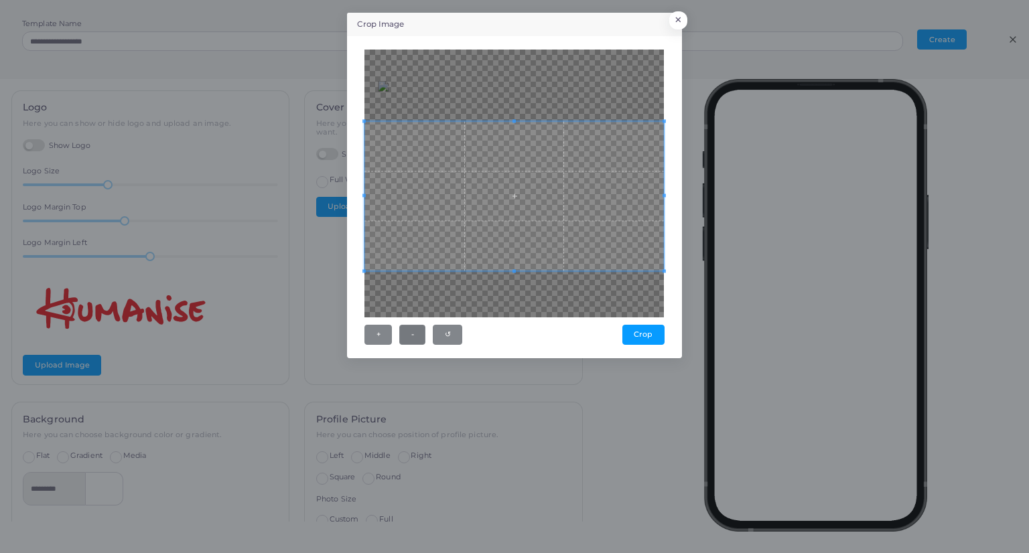
click at [597, 241] on span at bounding box center [513, 196] width 299 height 150
click at [639, 341] on button "Crop" at bounding box center [643, 335] width 42 height 20
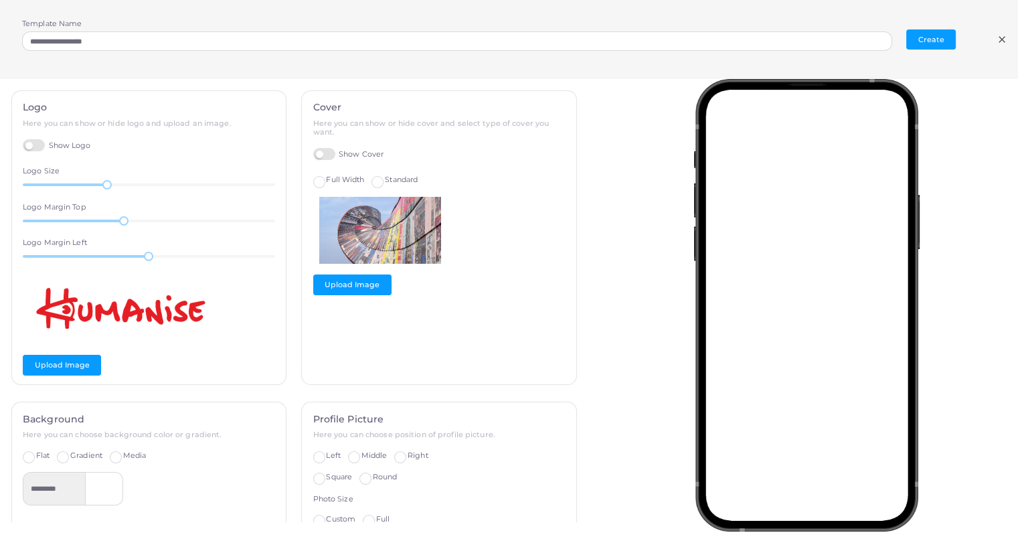
click at [369, 218] on img at bounding box center [380, 230] width 134 height 67
click at [385, 181] on label "Standard" at bounding box center [401, 180] width 33 height 11
click at [326, 178] on span "Full Width" at bounding box center [345, 179] width 38 height 9
click at [352, 287] on button "Upload Image" at bounding box center [352, 285] width 78 height 20
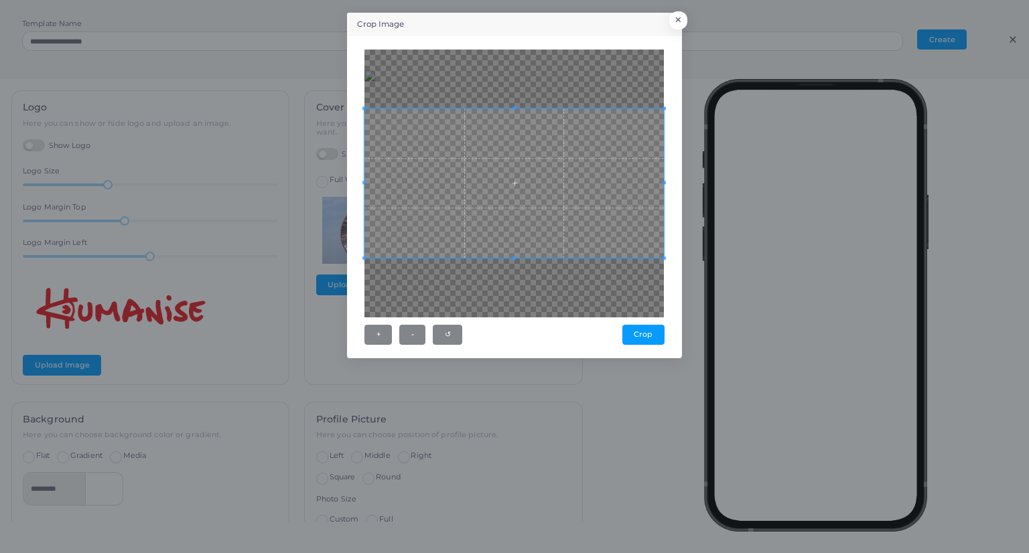
click at [627, 210] on span at bounding box center [513, 183] width 299 height 150
click at [688, 181] on div "Crop Image × + - ↺ [GEOGRAPHIC_DATA]" at bounding box center [514, 276] width 1029 height 553
click at [632, 333] on button "Crop" at bounding box center [643, 335] width 42 height 20
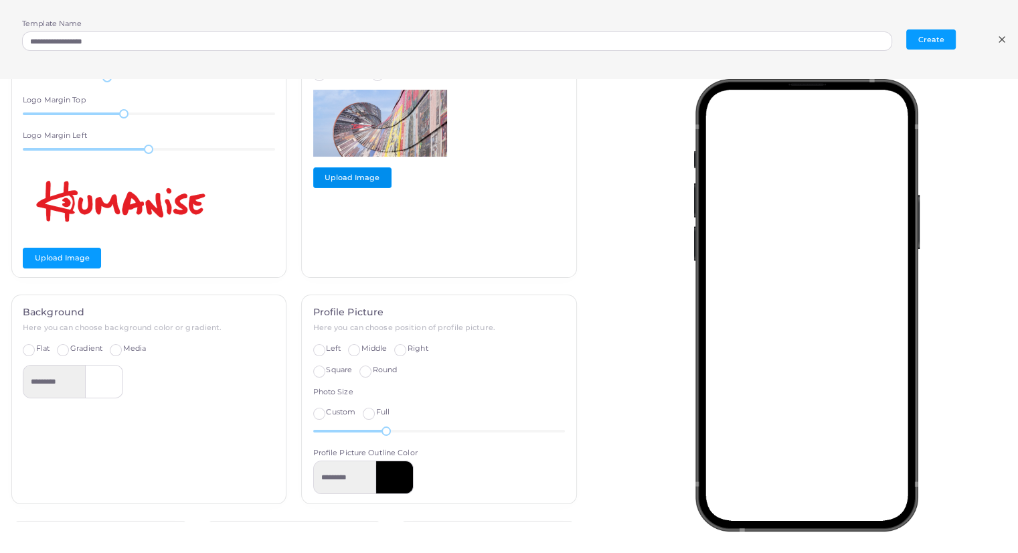
scroll to position [112, 0]
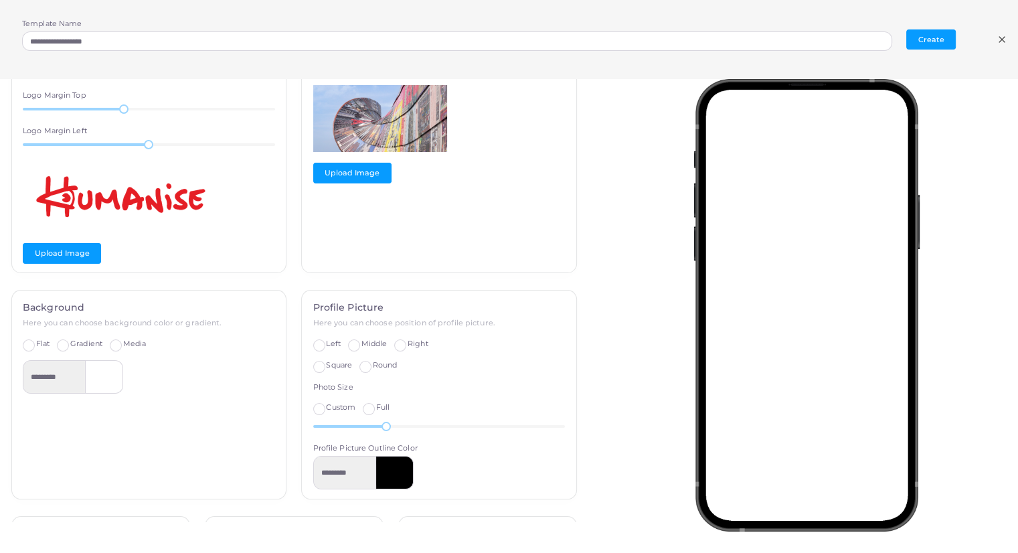
click at [326, 344] on label "Left" at bounding box center [333, 344] width 14 height 11
click at [408, 344] on span "Right" at bounding box center [418, 343] width 21 height 9
click at [366, 344] on span "Middle" at bounding box center [375, 343] width 26 height 9
click at [326, 363] on label "Square" at bounding box center [339, 365] width 26 height 11
drag, startPoint x: 382, startPoint y: 424, endPoint x: 439, endPoint y: 421, distance: 57.6
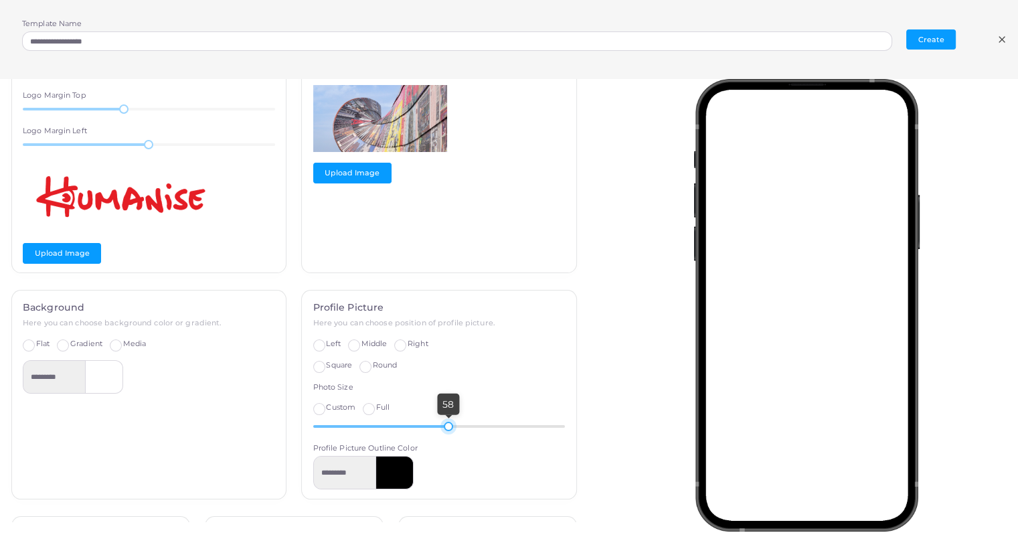
click at [444, 422] on div at bounding box center [448, 426] width 9 height 9
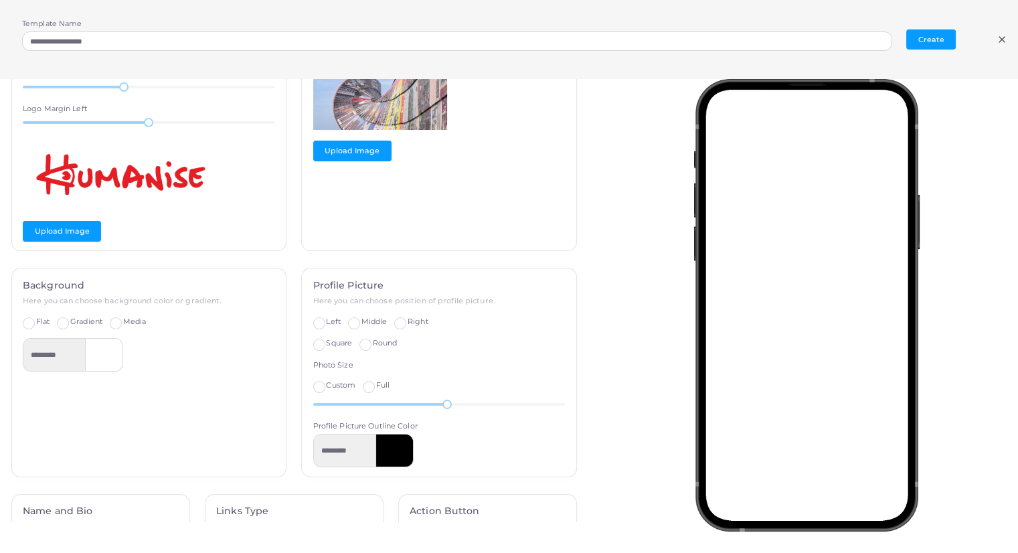
click at [394, 454] on div at bounding box center [394, 450] width 37 height 33
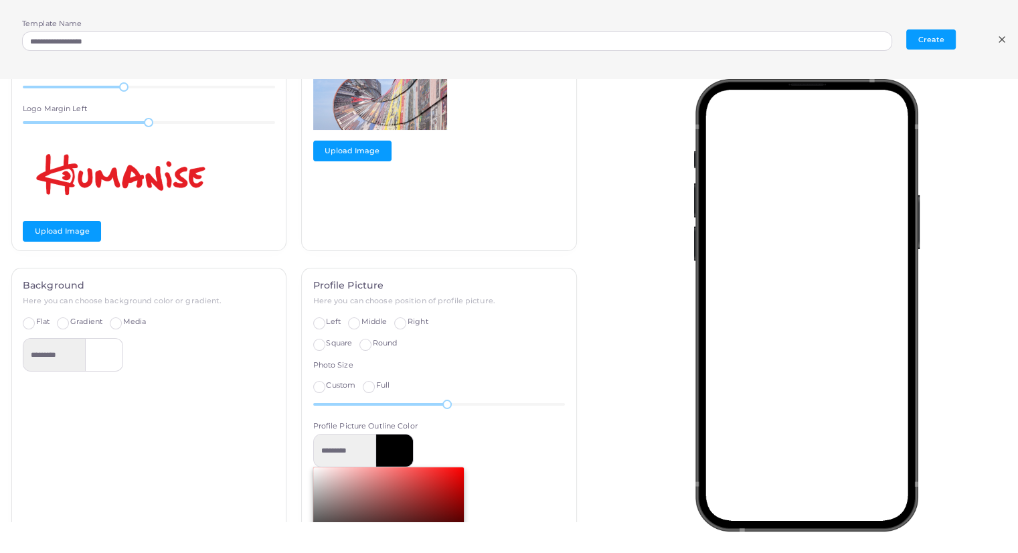
click at [426, 472] on div "Chrome color picker" at bounding box center [388, 508] width 151 height 83
type input "*********"
type input "*******"
click at [381, 449] on div at bounding box center [394, 450] width 37 height 33
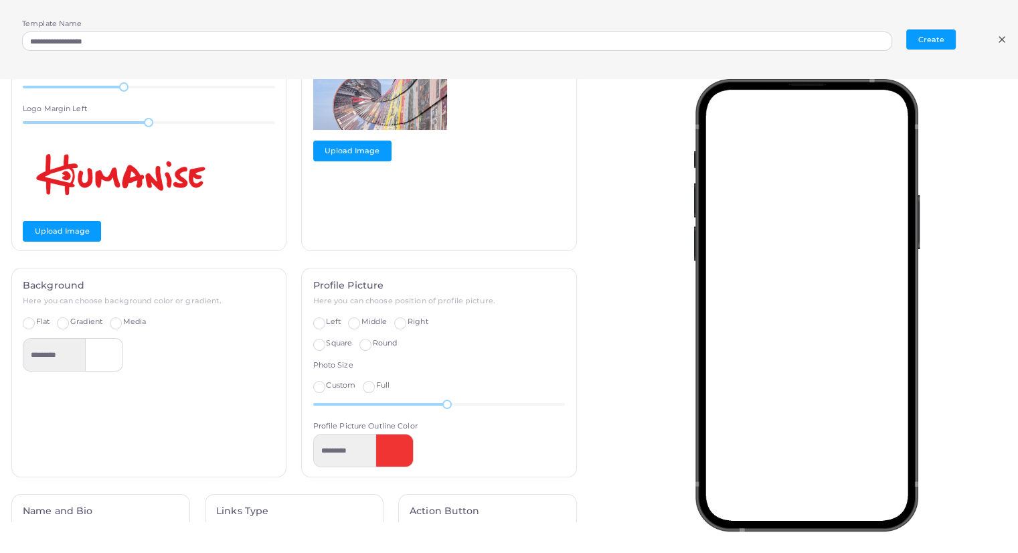
click at [390, 450] on div at bounding box center [394, 450] width 37 height 33
click at [346, 467] on div "Profile Picture Here you can choose position of profile picture. Left Middle Ri…" at bounding box center [439, 373] width 275 height 208
click at [340, 451] on input "*********" at bounding box center [344, 450] width 63 height 33
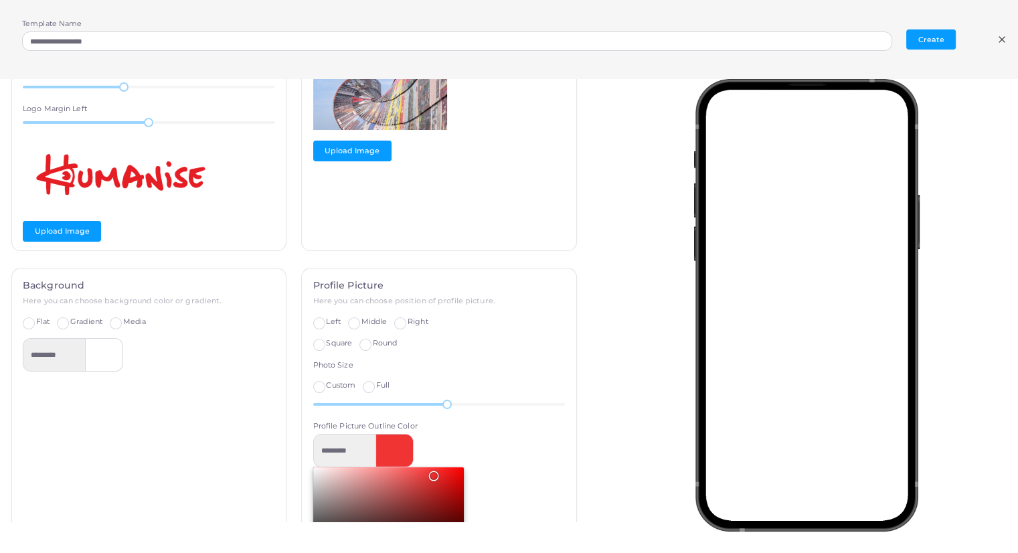
click at [313, 518] on div "Chrome color picker" at bounding box center [388, 508] width 151 height 83
type input "*********"
type input "*******"
click at [496, 449] on div "********* ******* hex ** r ** g ** b * a * h ** s *** l * a" at bounding box center [439, 532] width 252 height 196
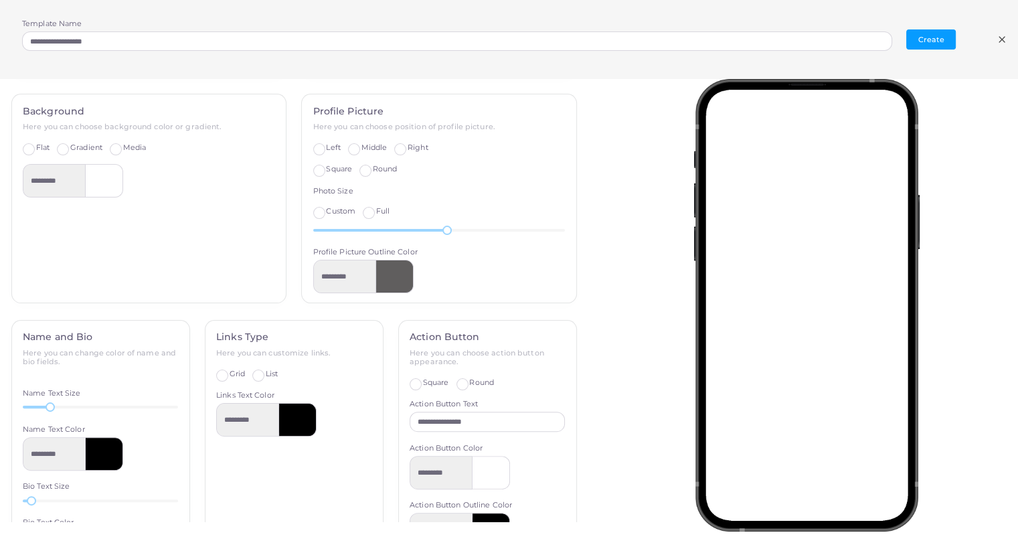
scroll to position [426, 0]
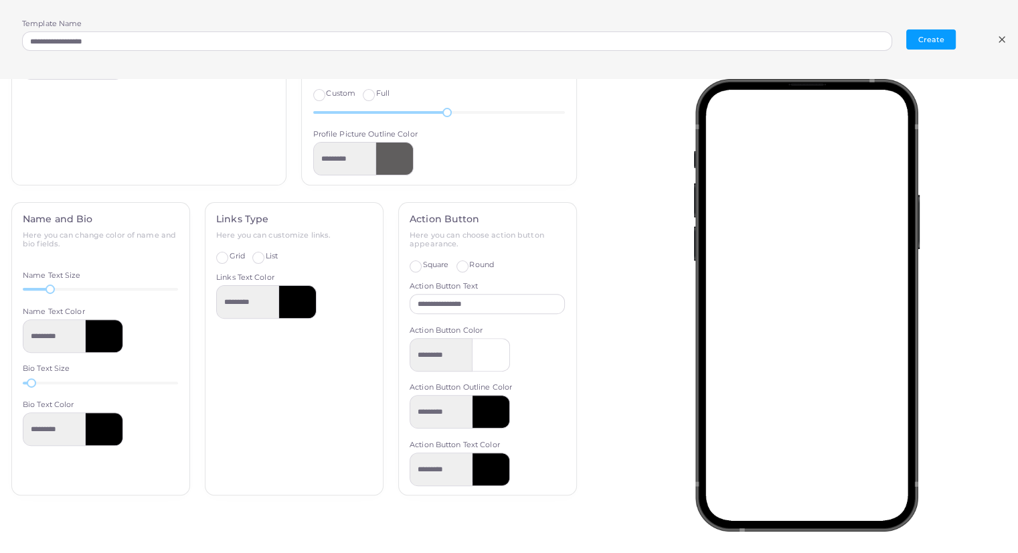
click at [102, 345] on div at bounding box center [104, 335] width 37 height 33
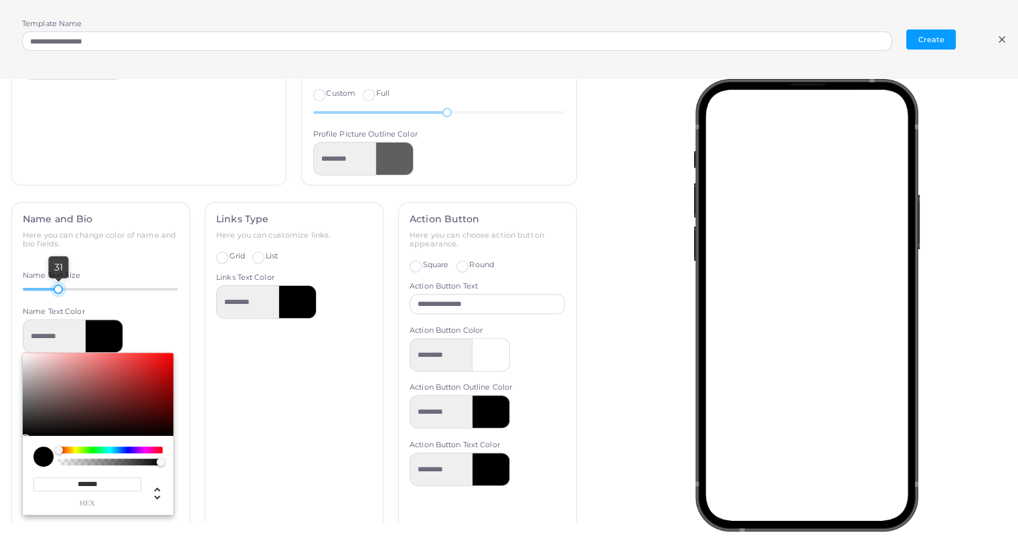
drag, startPoint x: 48, startPoint y: 287, endPoint x: 56, endPoint y: 293, distance: 9.7
click at [56, 293] on div "31" at bounding box center [100, 289] width 155 height 12
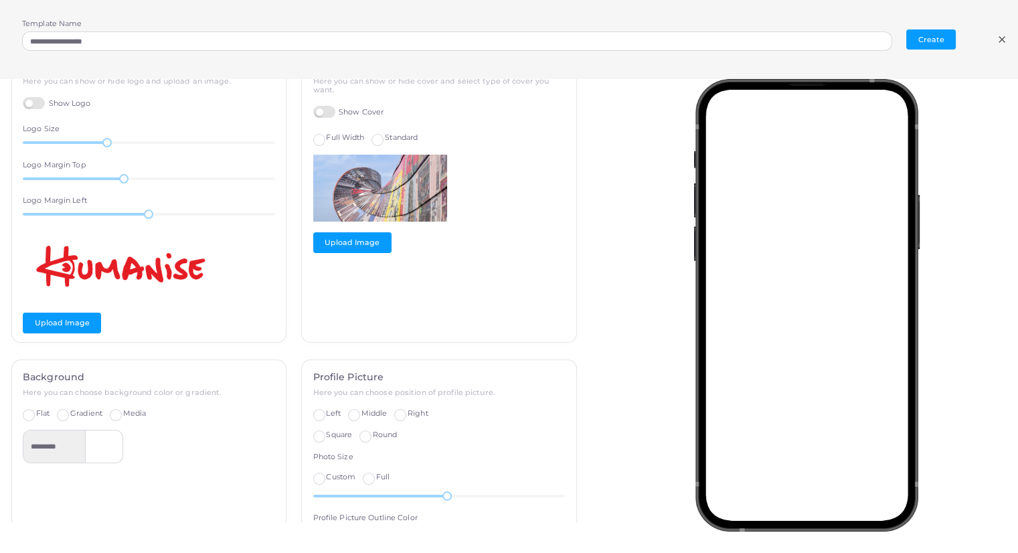
scroll to position [37, 0]
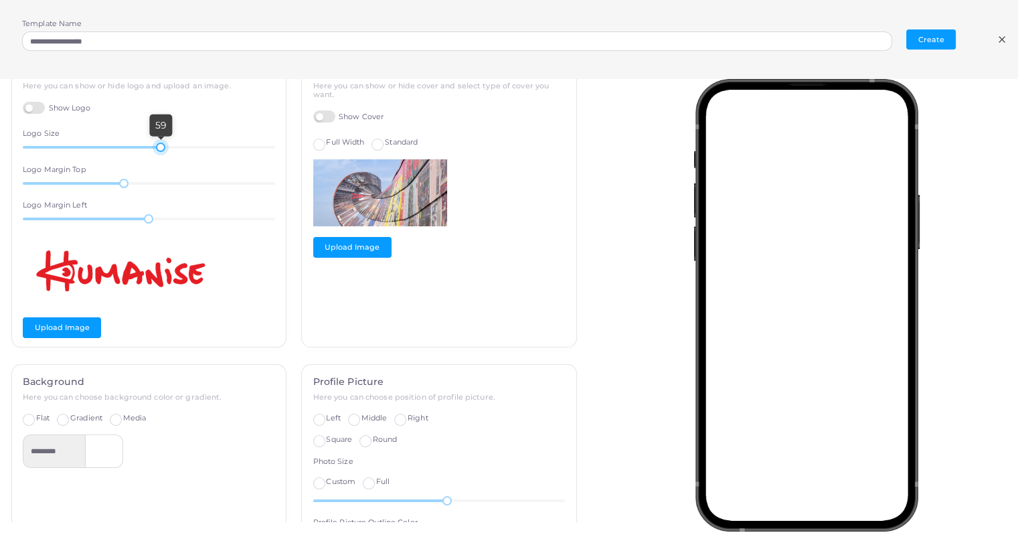
drag, startPoint x: 106, startPoint y: 148, endPoint x: 158, endPoint y: 157, distance: 53.0
click at [158, 157] on div "Logo Here you can show or hide logo and upload an image. Show Logo Logo Size 59…" at bounding box center [149, 200] width 275 height 293
drag, startPoint x: 158, startPoint y: 157, endPoint x: 148, endPoint y: 155, distance: 10.2
click at [148, 155] on div "Logo Here you can show or hide logo and upload an image. Show Logo Logo Size 59…" at bounding box center [149, 200] width 275 height 293
click at [154, 149] on div at bounding box center [158, 147] width 9 height 9
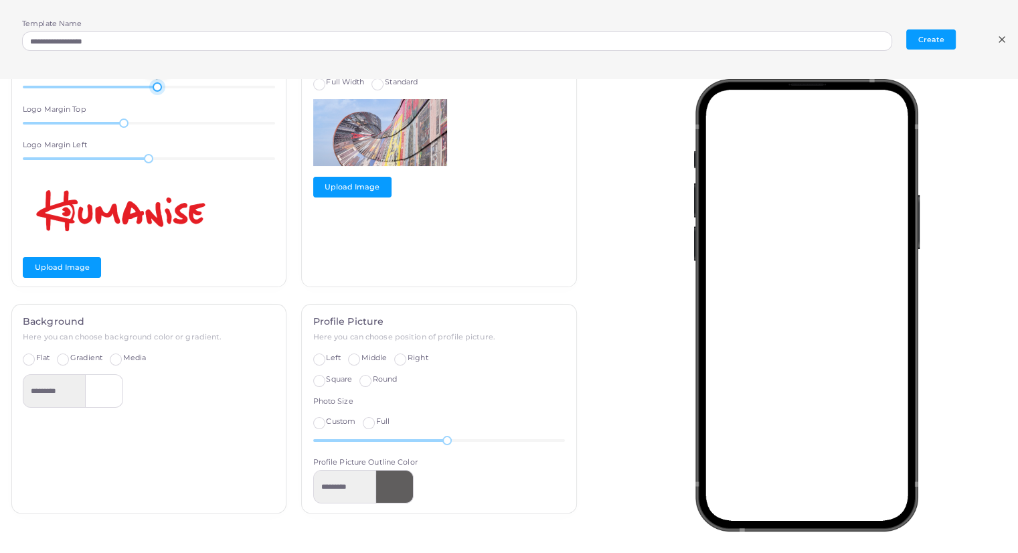
scroll to position [91, 0]
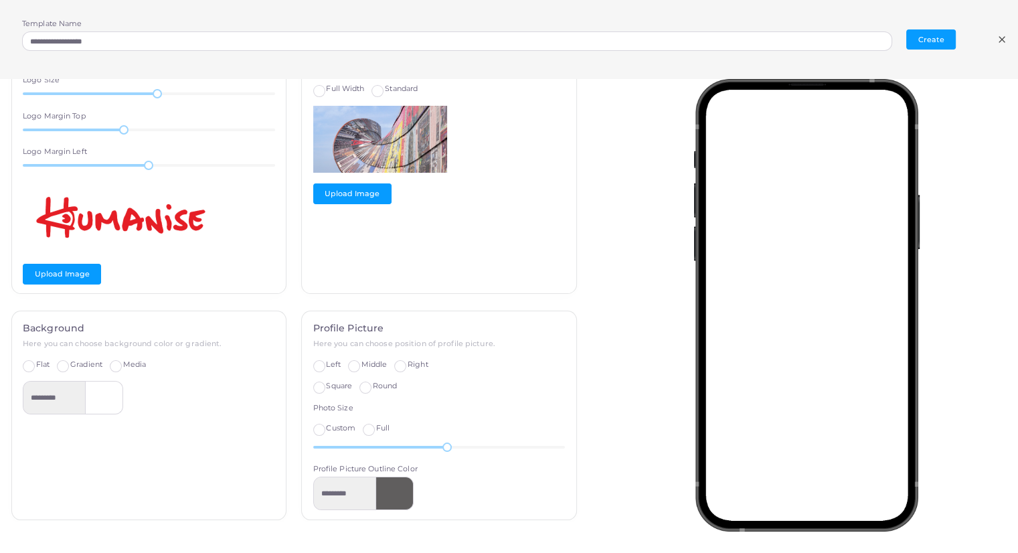
click at [96, 402] on div at bounding box center [104, 397] width 37 height 33
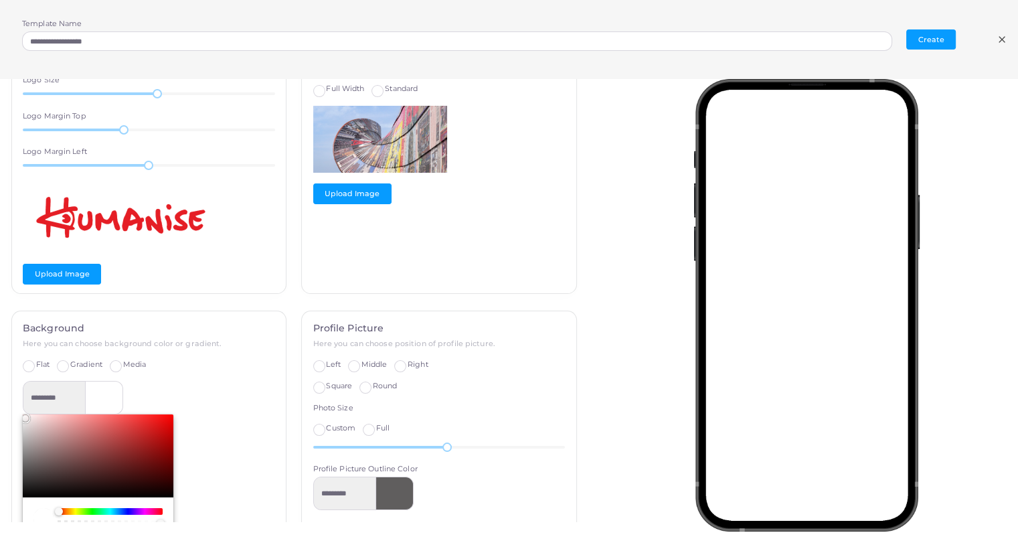
click at [105, 421] on div "Chrome color picker" at bounding box center [98, 455] width 151 height 83
type input "*********"
type input "*******"
click at [127, 435] on div "Chrome color picker" at bounding box center [98, 455] width 151 height 83
type input "*********"
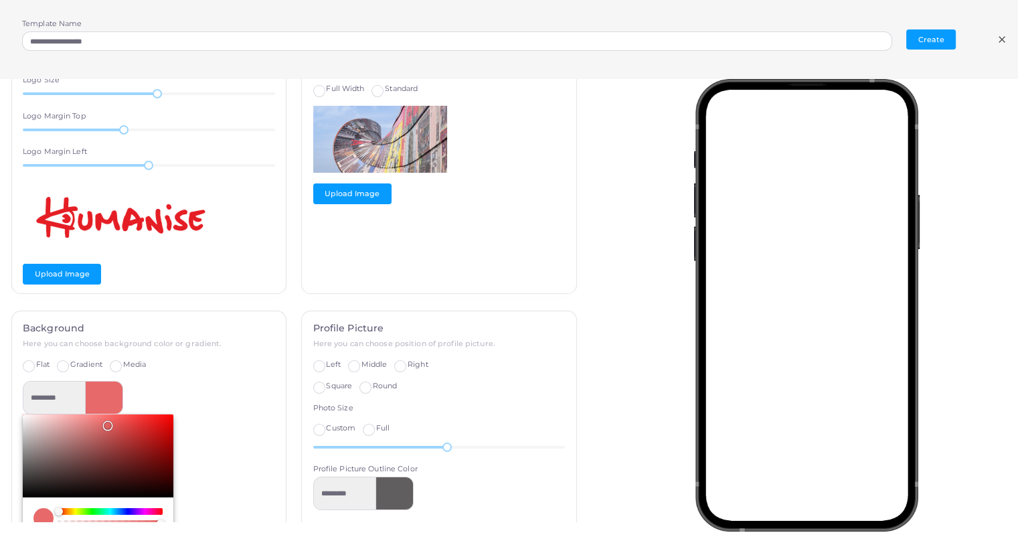
type input "*******"
click at [76, 436] on div "Chrome color picker" at bounding box center [98, 455] width 151 height 83
type input "*********"
type input "*******"
click at [119, 437] on div "Chrome color picker" at bounding box center [98, 455] width 151 height 83
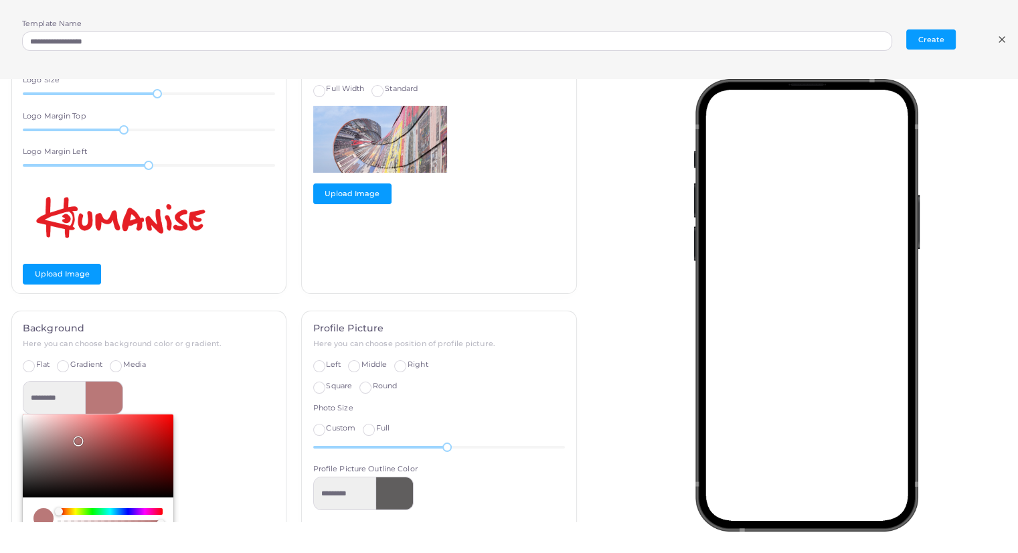
type input "*********"
type input "*******"
click at [76, 360] on span "Gradient" at bounding box center [86, 364] width 32 height 9
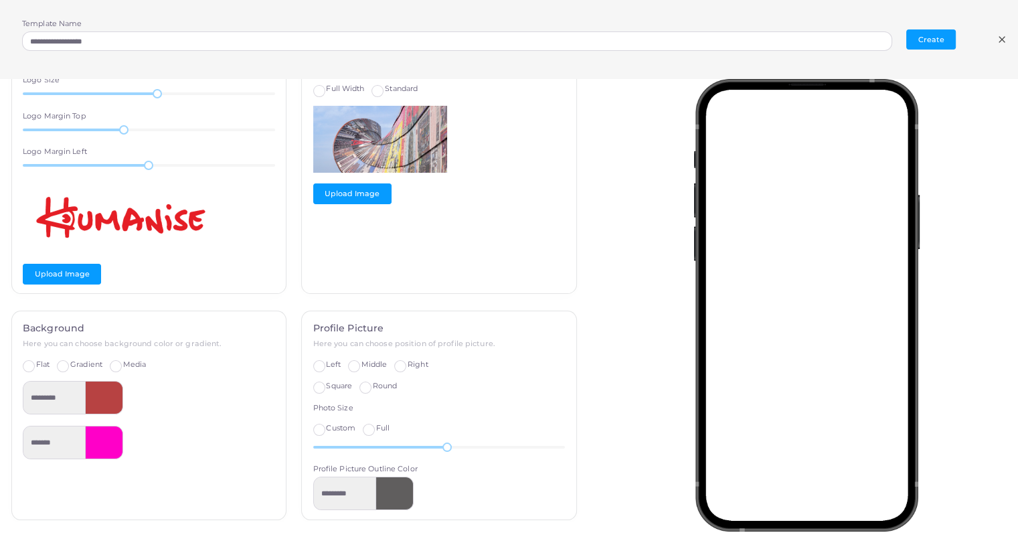
click at [36, 361] on label "Flat" at bounding box center [42, 365] width 13 height 11
click at [60, 394] on input "*********" at bounding box center [54, 397] width 63 height 33
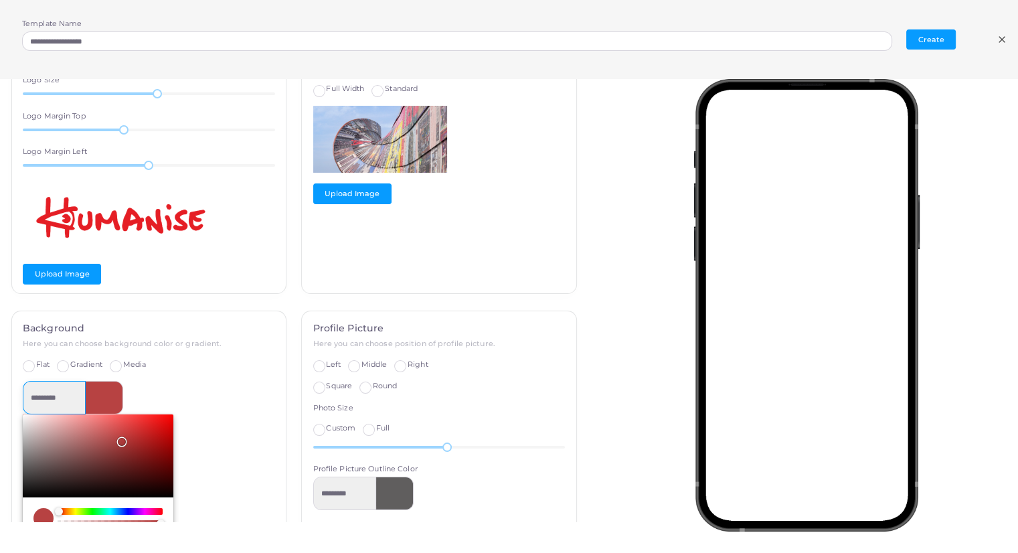
scroll to position [183, 0]
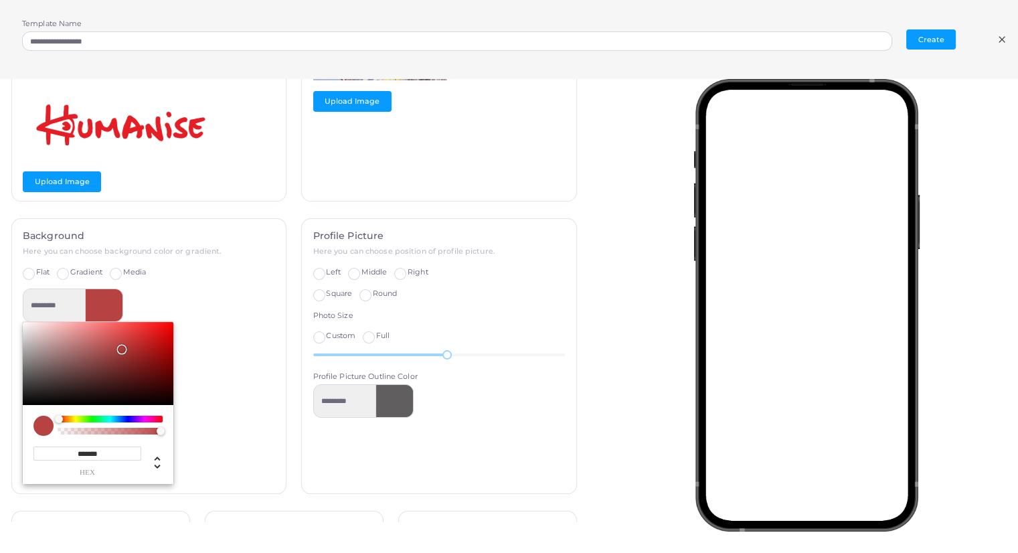
click at [92, 469] on span "hex" at bounding box center [87, 472] width 108 height 7
click at [48, 451] on input "*******" at bounding box center [87, 454] width 108 height 14
click at [25, 325] on div "Chrome color picker" at bounding box center [98, 363] width 151 height 83
type input "*********"
type input "*******"
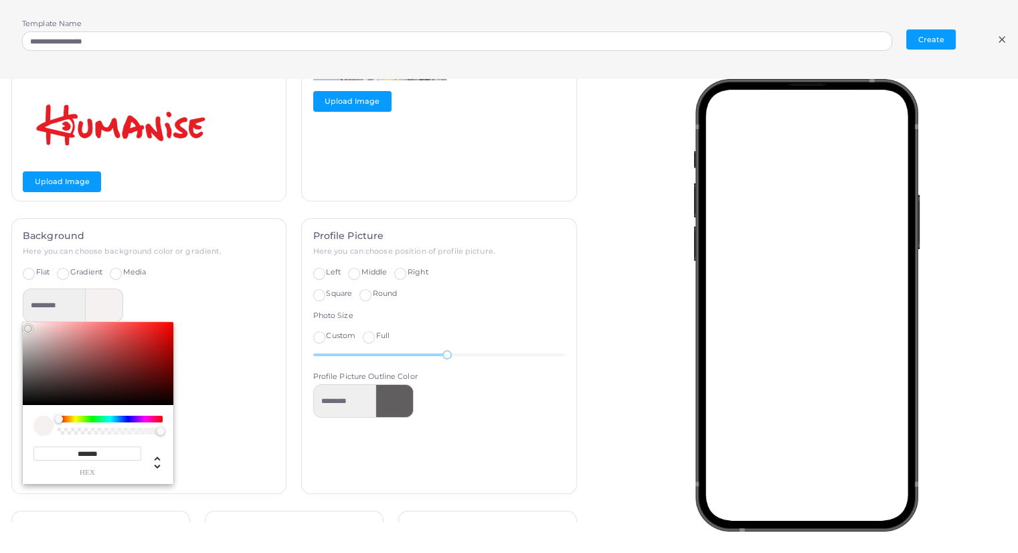
click at [238, 309] on div "********* ******* hex *** r *** g *** b * a * h *** s *** l * a" at bounding box center [149, 387] width 252 height 196
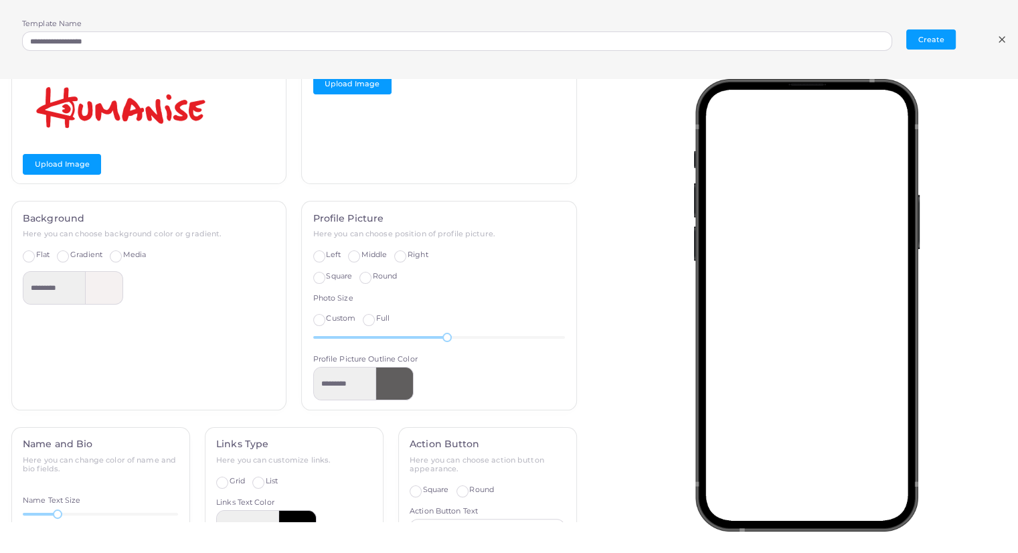
scroll to position [204, 0]
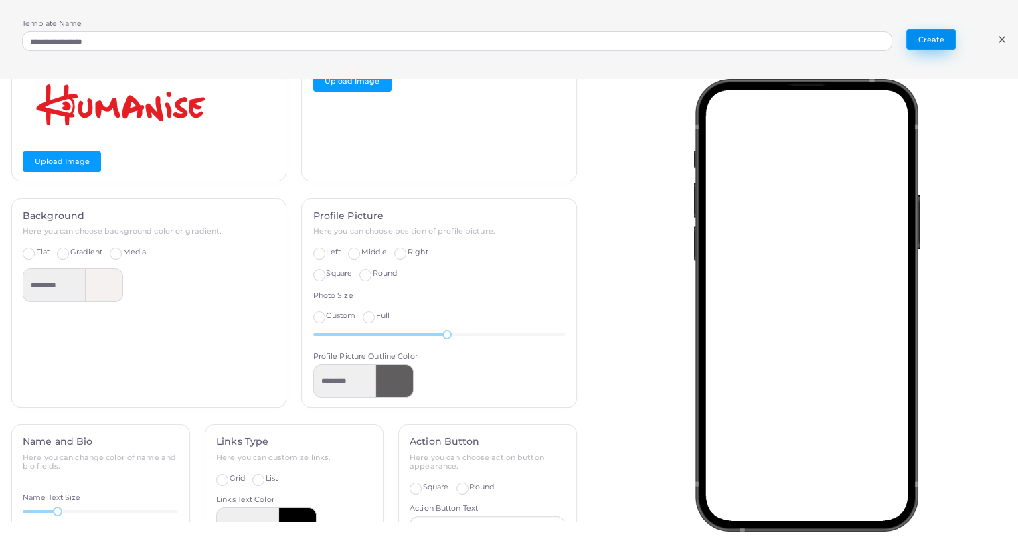
click at [931, 44] on button "Create" at bounding box center [932, 39] width 50 height 20
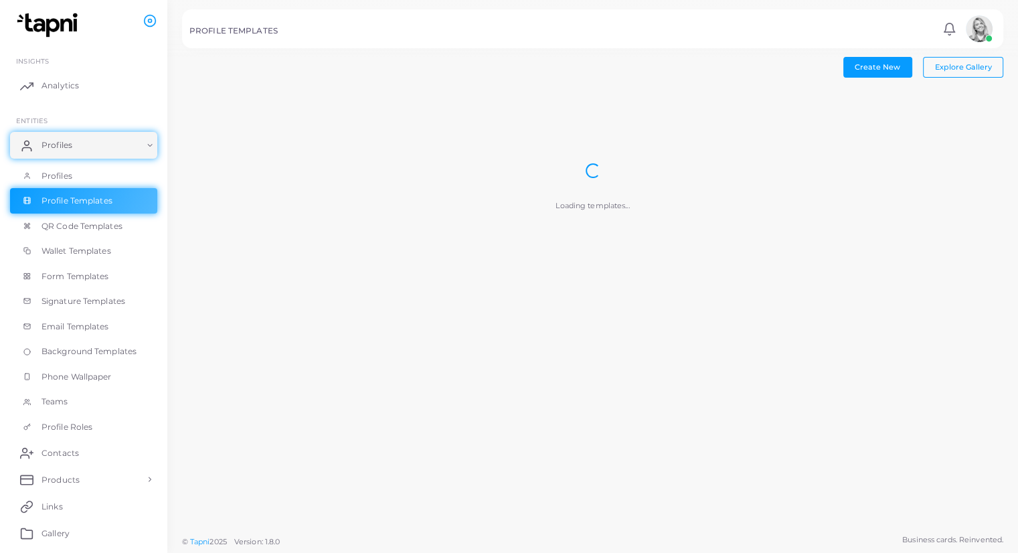
scroll to position [0, 0]
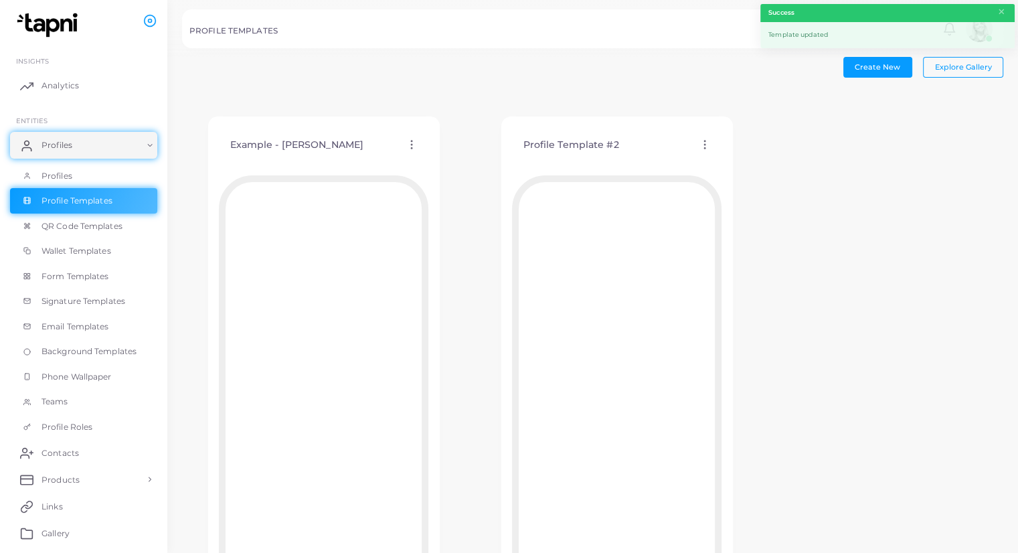
click at [304, 180] on iframe at bounding box center [324, 384] width 210 height 419
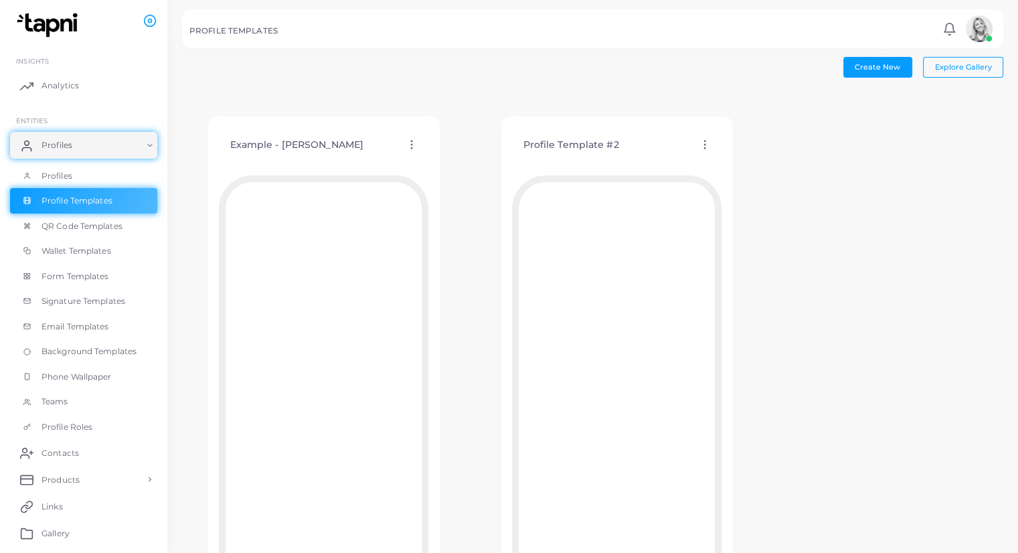
click at [421, 148] on div "Example - [PERSON_NAME] Edit Template Assign template Duplicate Template Delete…" at bounding box center [324, 145] width 210 height 34
click at [409, 141] on icon at bounding box center [412, 145] width 12 height 12
click at [449, 161] on span "Edit Template" at bounding box center [462, 158] width 51 height 11
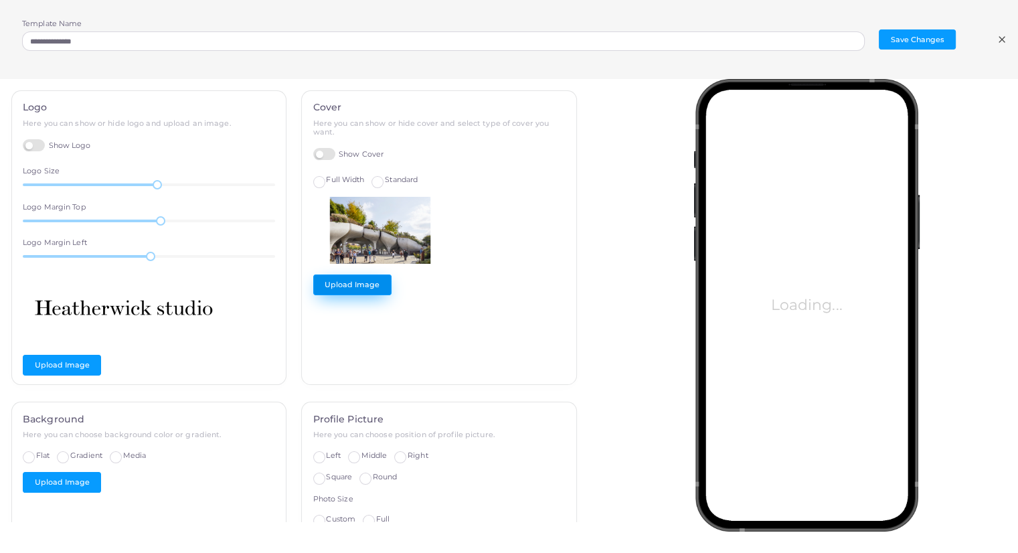
click at [355, 291] on button "Upload Image" at bounding box center [352, 285] width 78 height 20
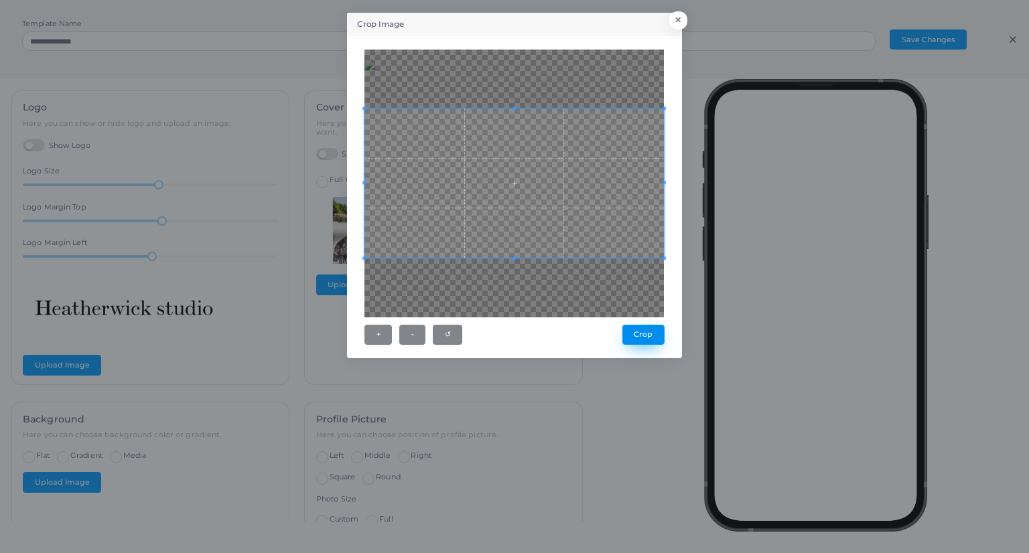
click at [649, 331] on button "Crop" at bounding box center [643, 335] width 42 height 20
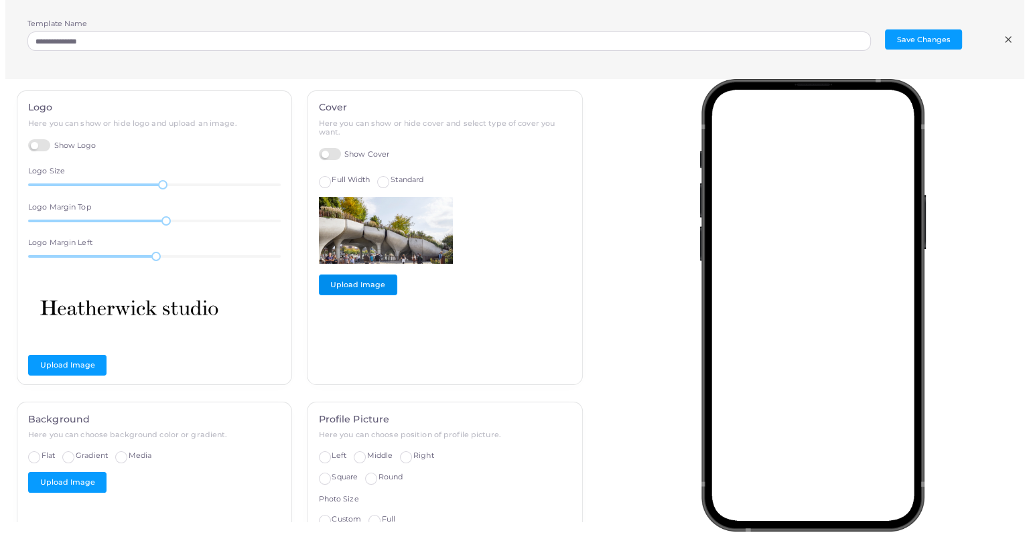
scroll to position [130, 0]
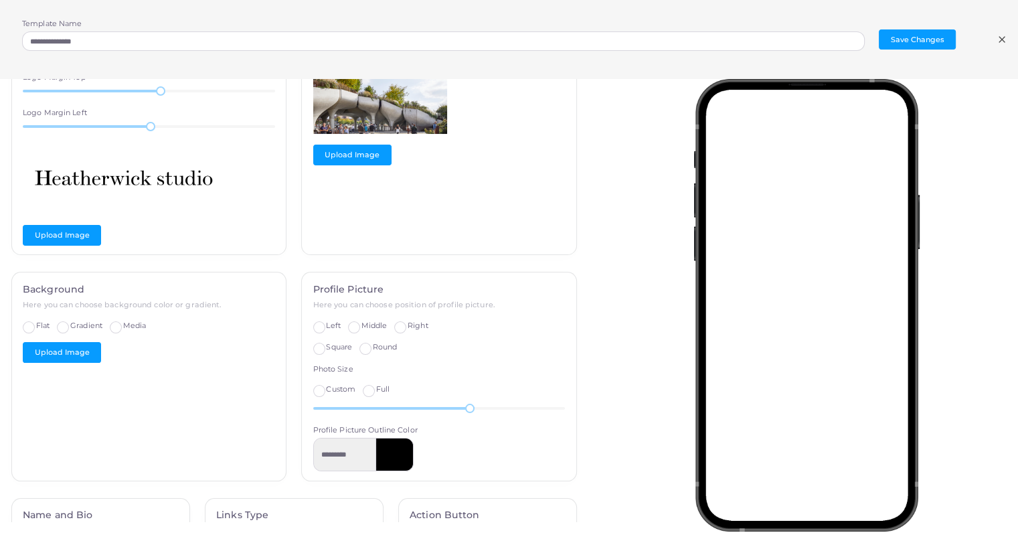
click at [70, 364] on div "Background Here you can choose background color or gradient. Flat Gradient Medi…" at bounding box center [149, 377] width 275 height 208
click at [71, 356] on button "Upload Image" at bounding box center [62, 352] width 78 height 20
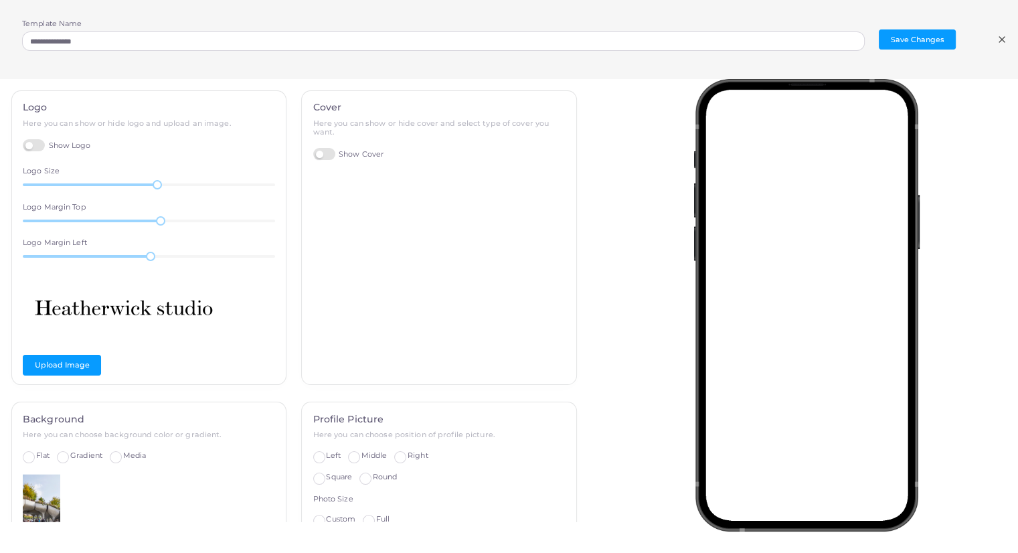
scroll to position [196, 0]
